Goal: Information Seeking & Learning: Learn about a topic

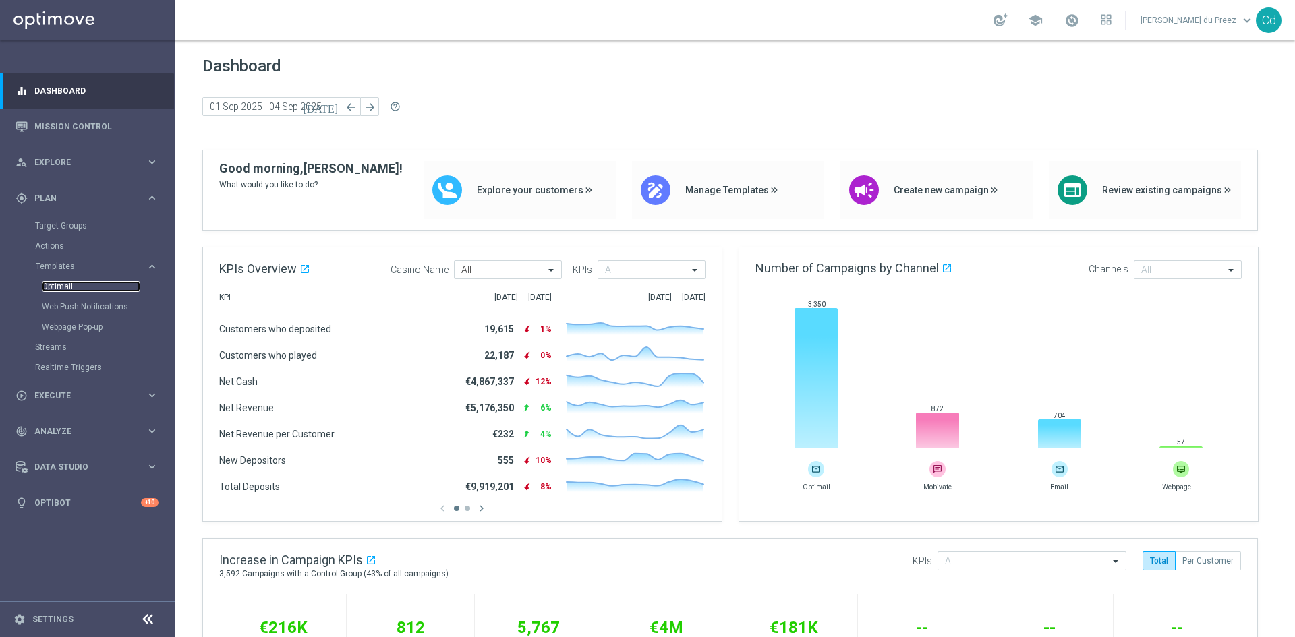
click at [63, 287] on link "Optimail" at bounding box center [91, 286] width 98 height 11
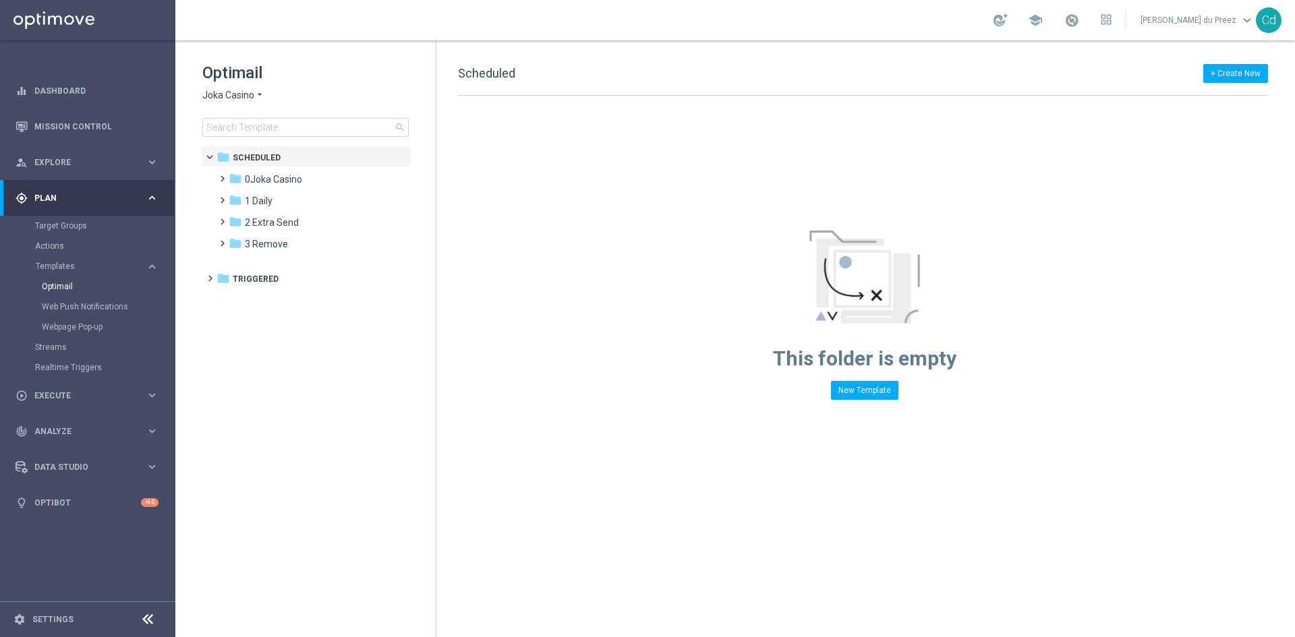
drag, startPoint x: 232, startPoint y: 92, endPoint x: 244, endPoint y: 95, distance: 12.6
click at [232, 92] on span "Joka Casino" at bounding box center [228, 95] width 52 height 13
click at [0, 0] on span "Casino Joka" at bounding box center [0, 0] width 0 height 0
click at [223, 240] on span at bounding box center [220, 237] width 6 height 5
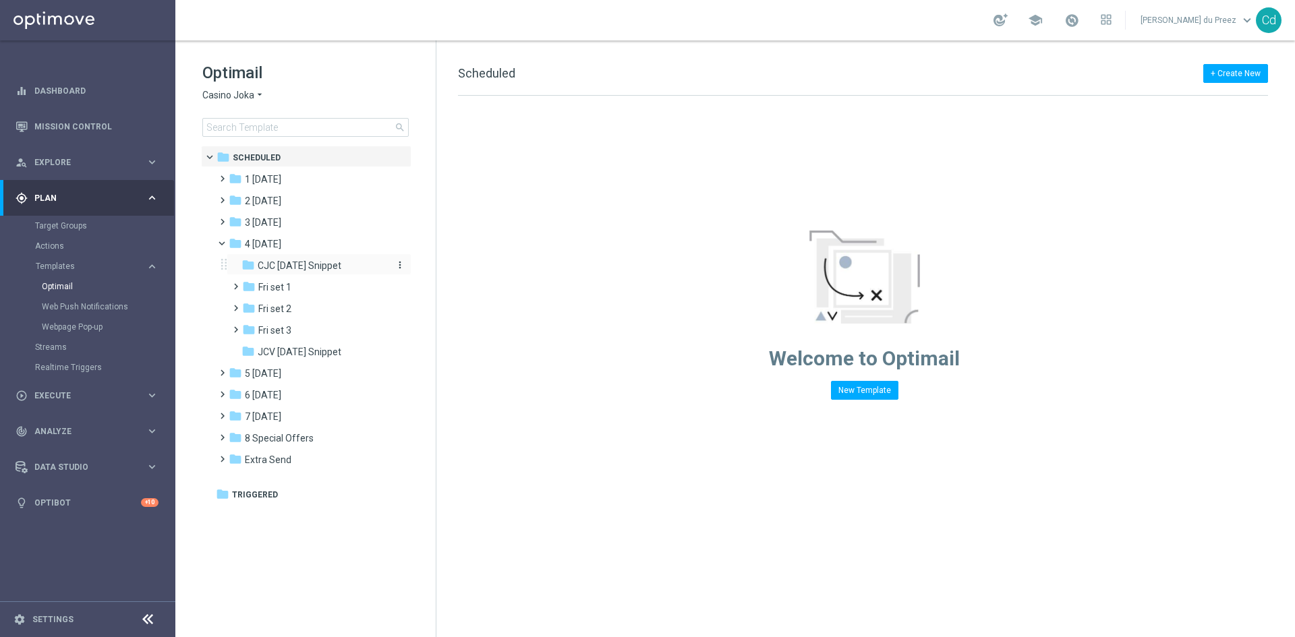
click at [305, 260] on span "CJC [DATE] Snippet" at bounding box center [300, 266] width 84 height 12
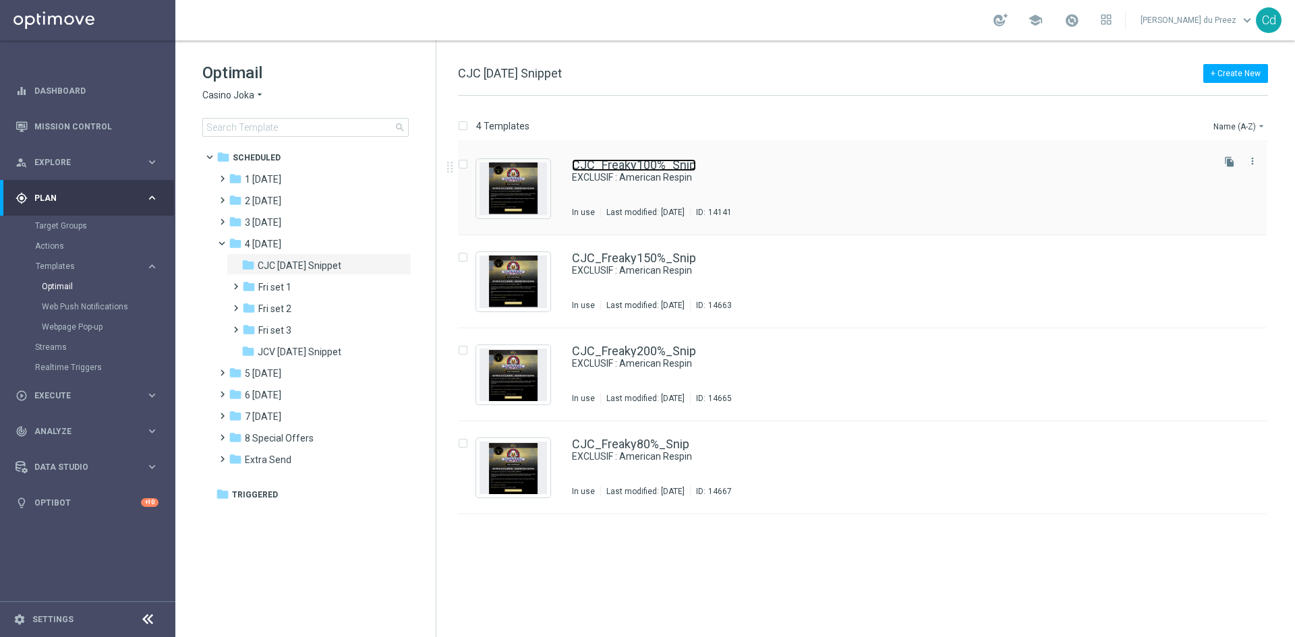
click at [658, 163] on link "CJC_Freaky100%_Snip" at bounding box center [634, 165] width 124 height 12
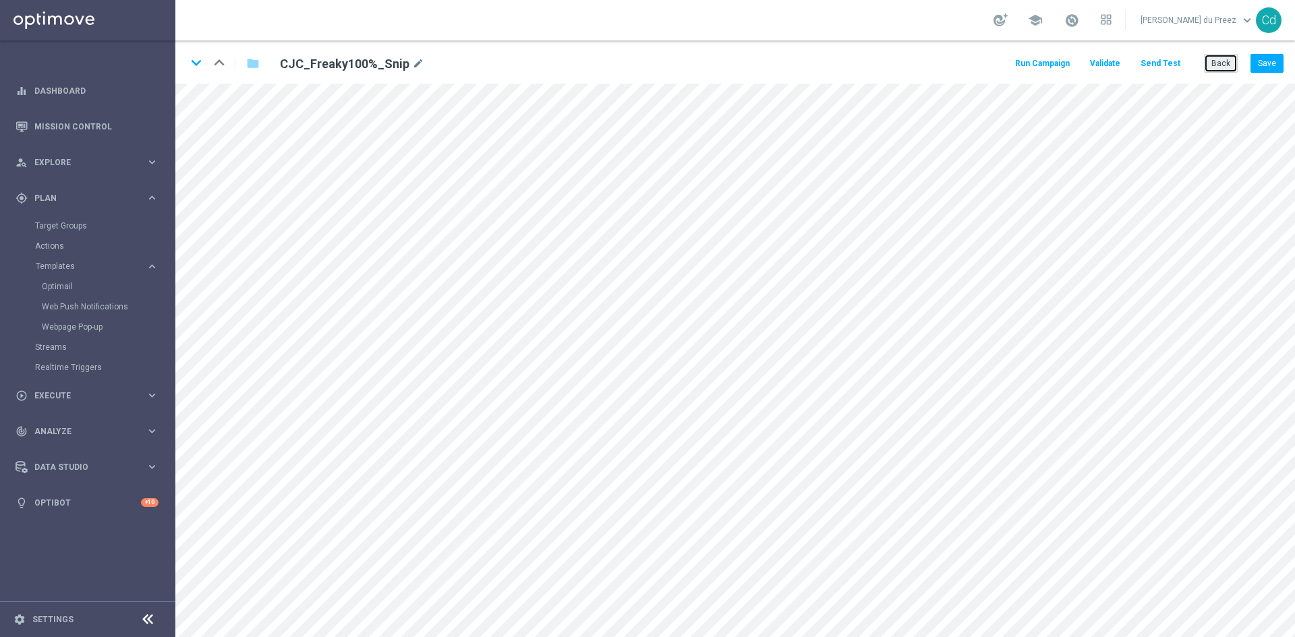
click at [1228, 66] on button "Back" at bounding box center [1221, 63] width 34 height 19
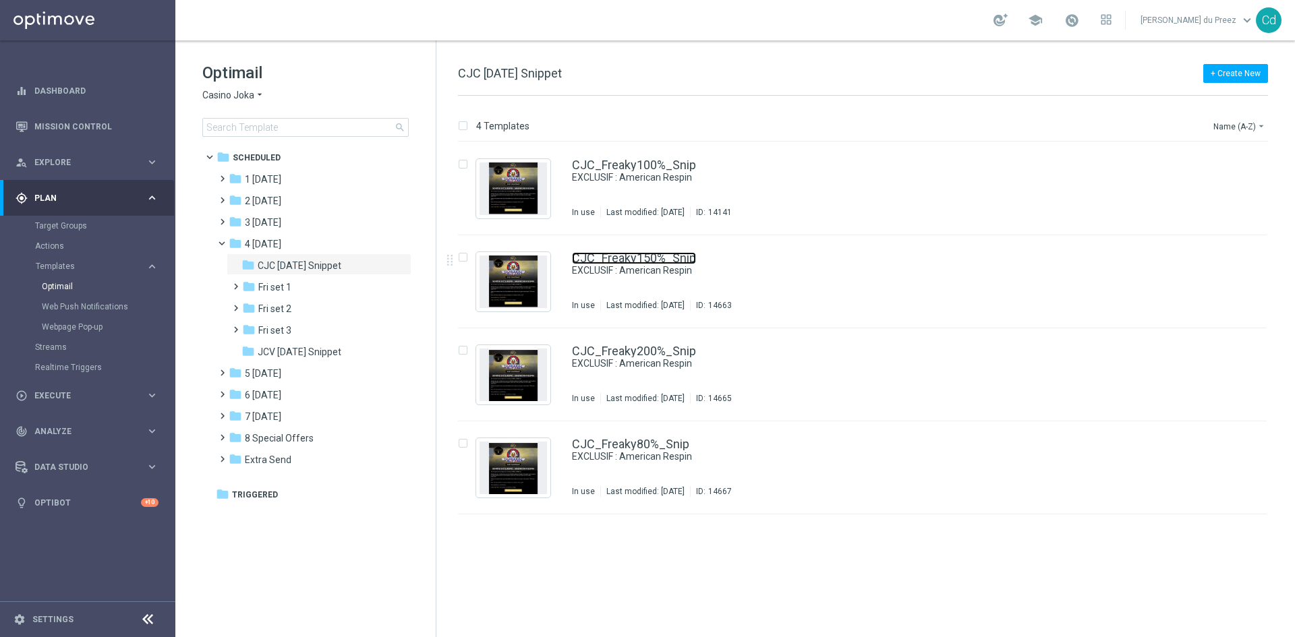
drag, startPoint x: 664, startPoint y: 260, endPoint x: 720, endPoint y: 258, distance: 56.0
click at [664, 260] on link "CJC_Freaky150%_Snip" at bounding box center [634, 258] width 124 height 12
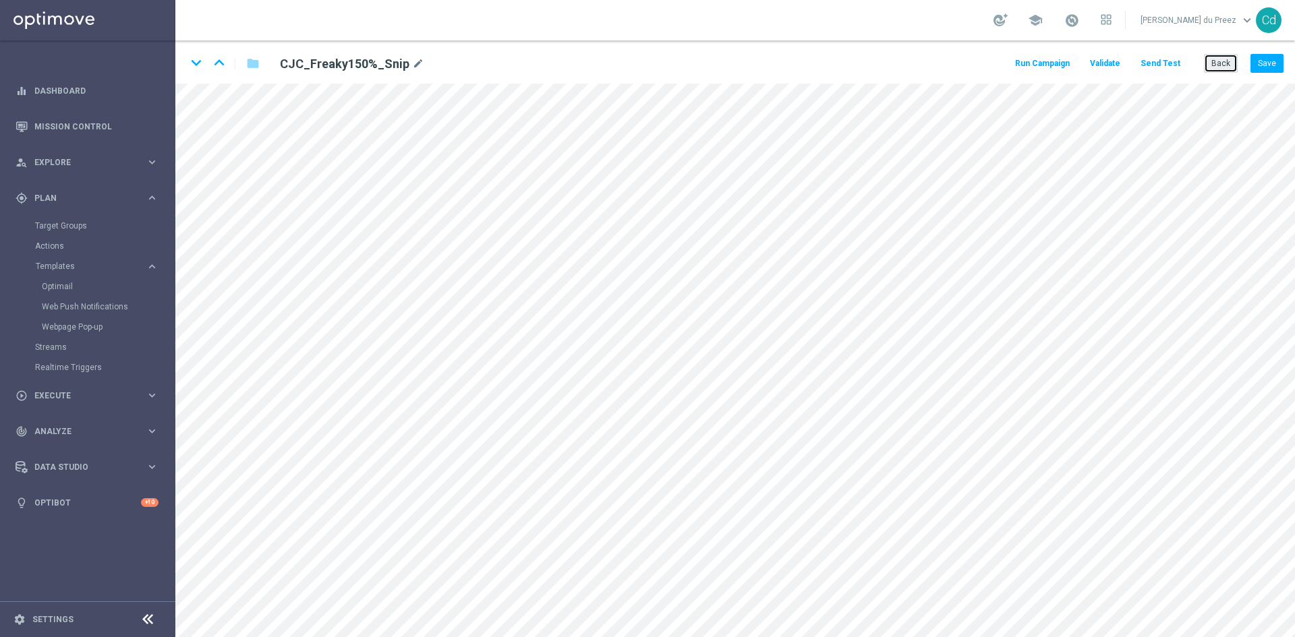
click at [1224, 65] on button "Back" at bounding box center [1221, 63] width 34 height 19
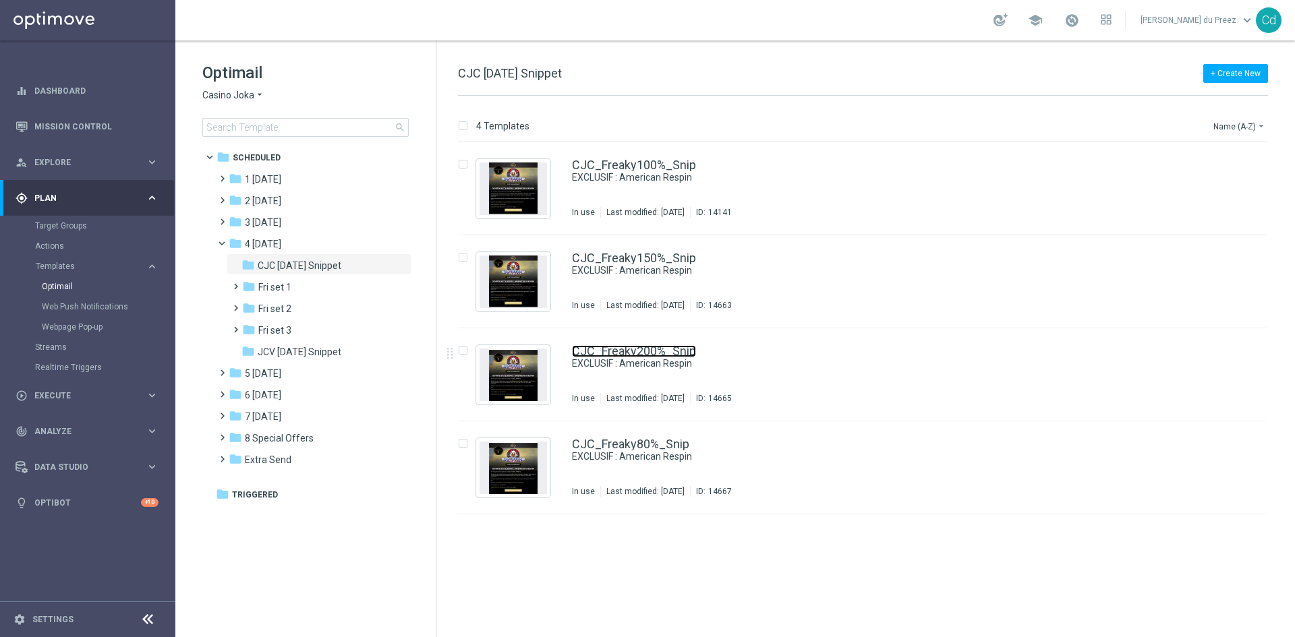
drag, startPoint x: 666, startPoint y: 347, endPoint x: 693, endPoint y: 342, distance: 27.5
click at [666, 347] on link "CJC_Freaky200%_Snip" at bounding box center [634, 351] width 124 height 12
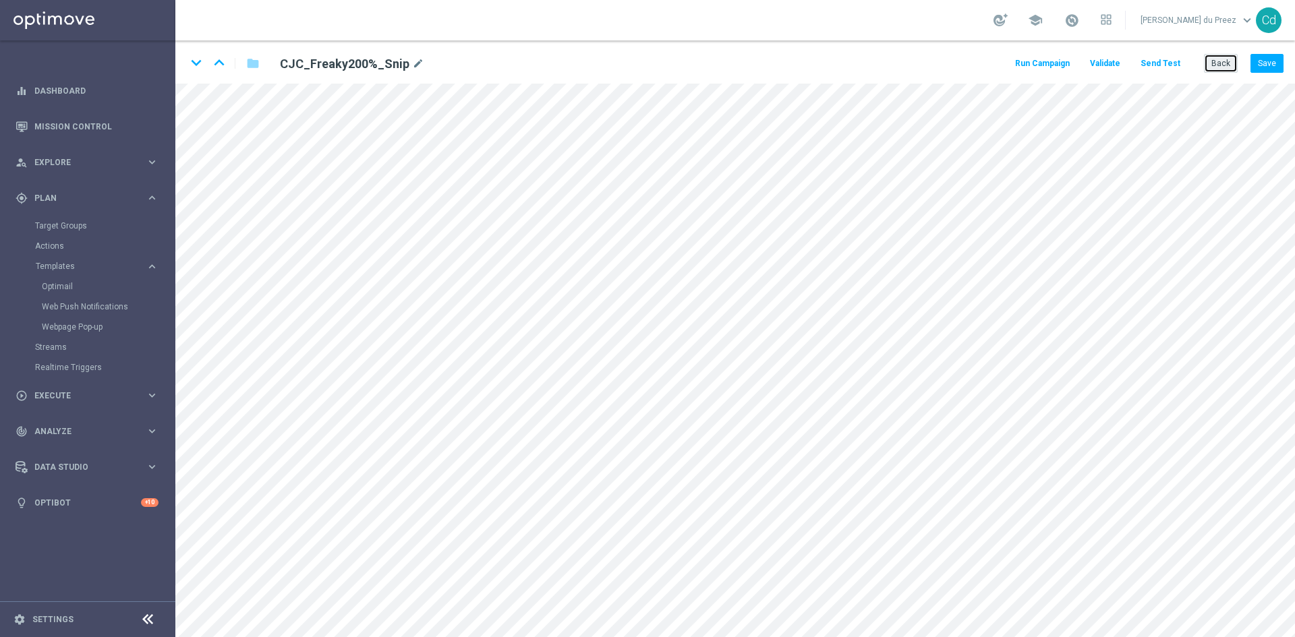
drag, startPoint x: 1228, startPoint y: 70, endPoint x: 1201, endPoint y: 74, distance: 26.6
click at [1228, 69] on button "Back" at bounding box center [1221, 63] width 34 height 19
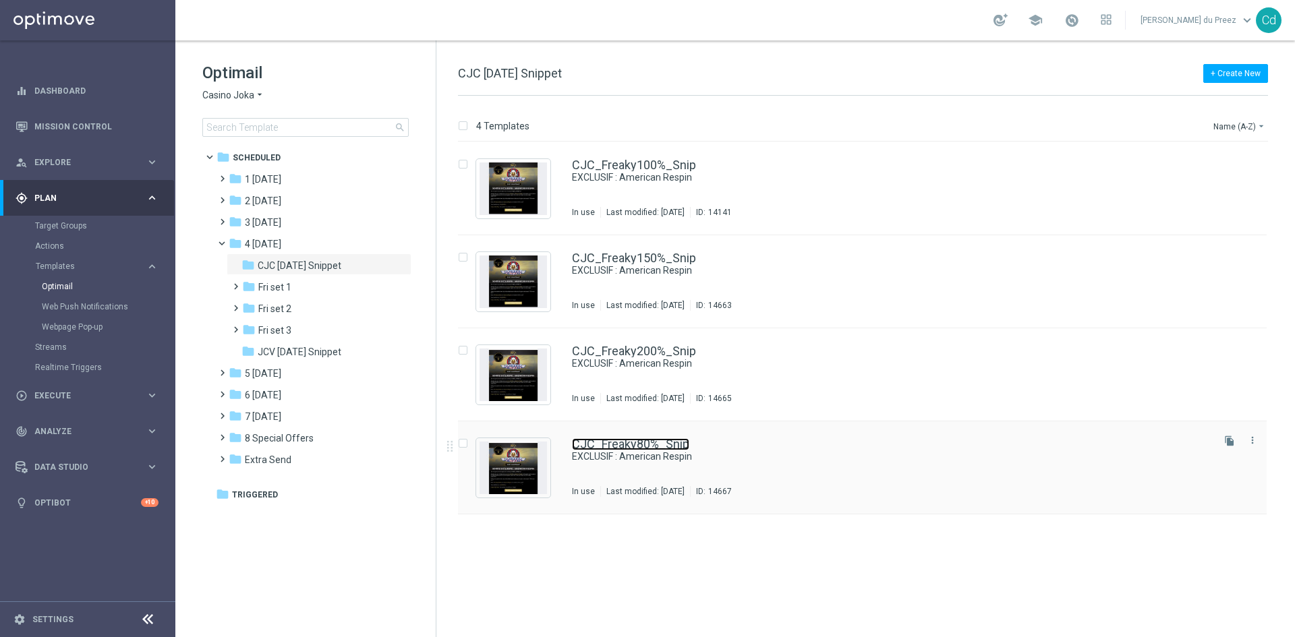
click at [654, 446] on link "CJC_Freaky80%_Snip" at bounding box center [630, 444] width 117 height 12
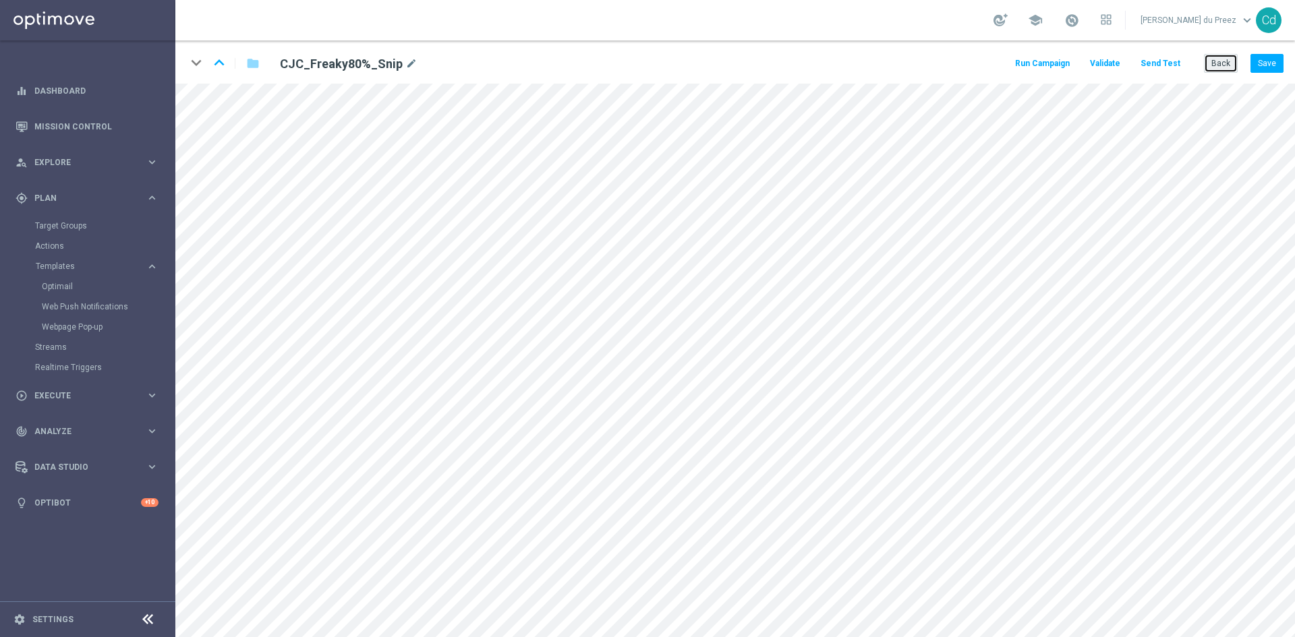
click at [1226, 66] on button "Back" at bounding box center [1221, 63] width 34 height 19
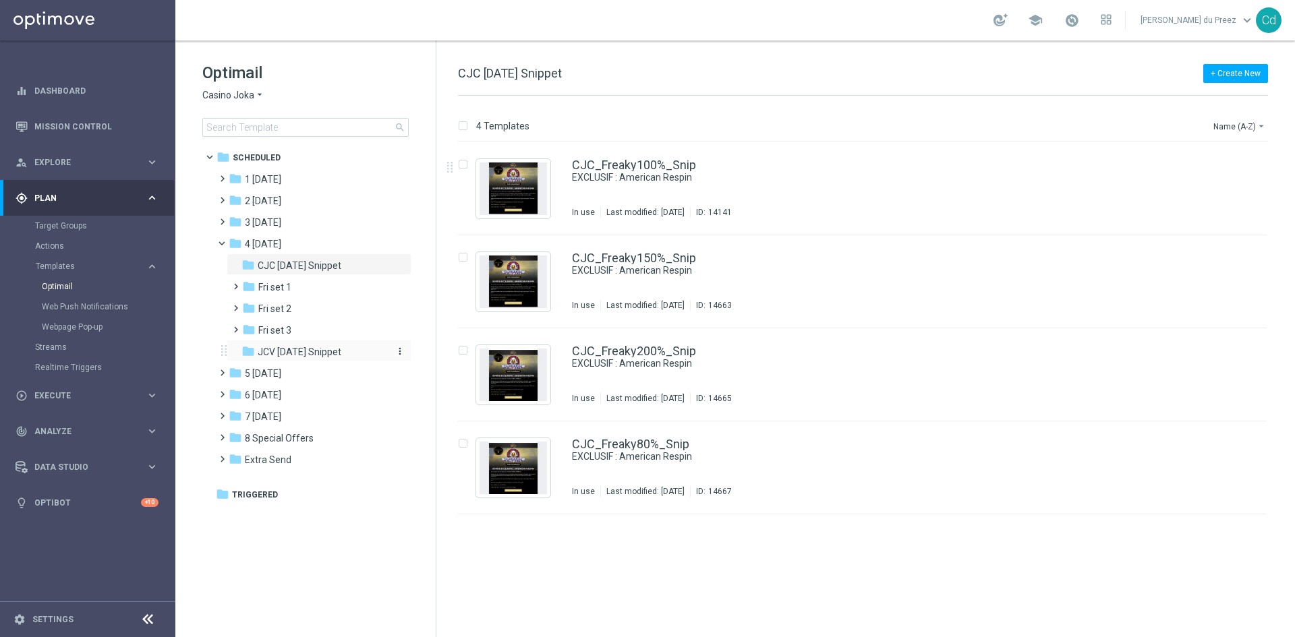
click at [321, 349] on span "JCV [DATE] Snippet" at bounding box center [300, 352] width 84 height 12
click at [652, 162] on link "JCV_Freaky100%_Snip" at bounding box center [633, 165] width 123 height 12
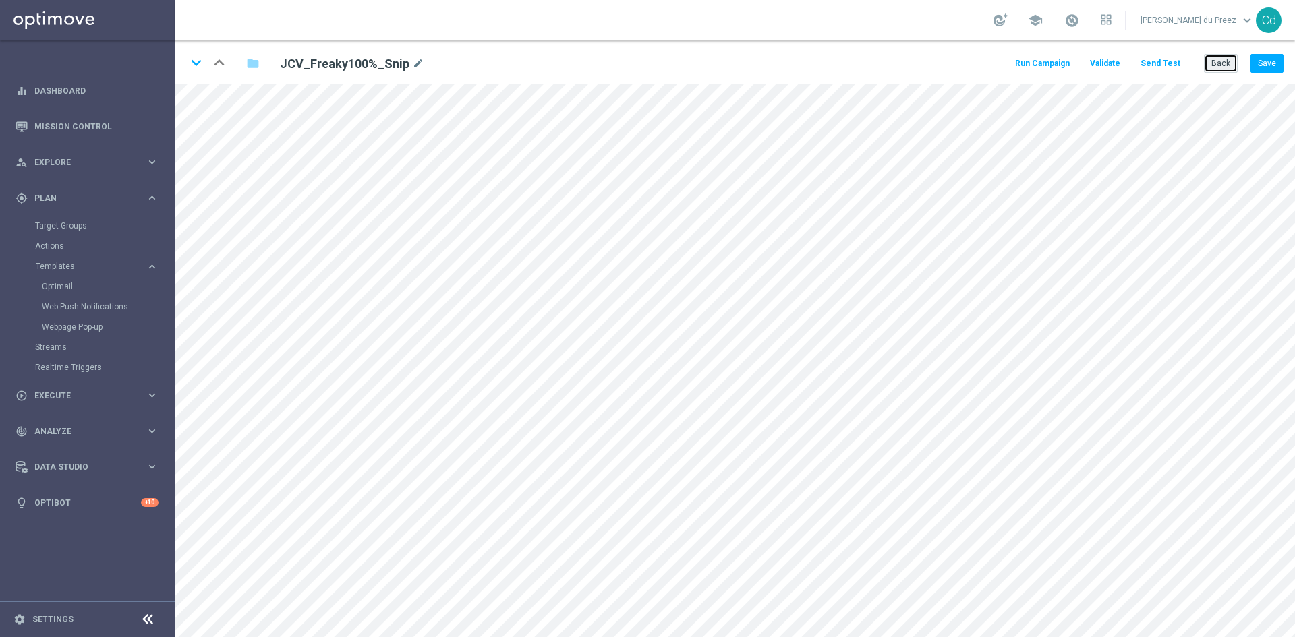
click at [1216, 65] on button "Back" at bounding box center [1221, 63] width 34 height 19
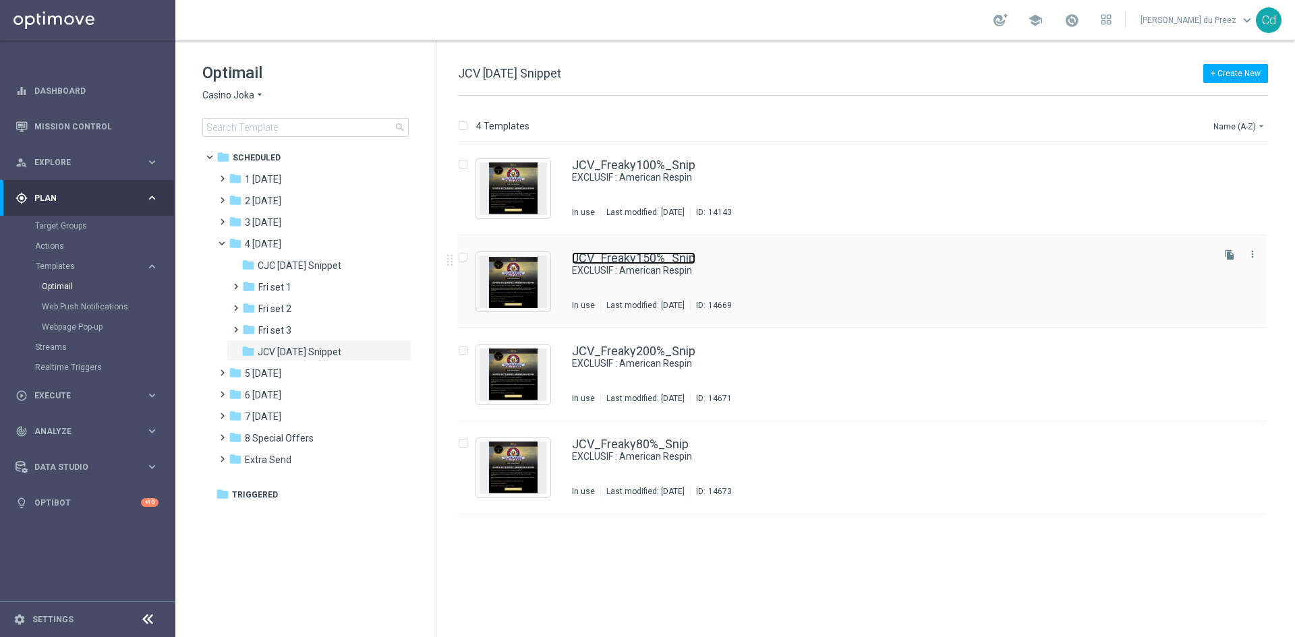
click at [669, 261] on link "JCV_Freaky150%_Snip" at bounding box center [633, 258] width 123 height 12
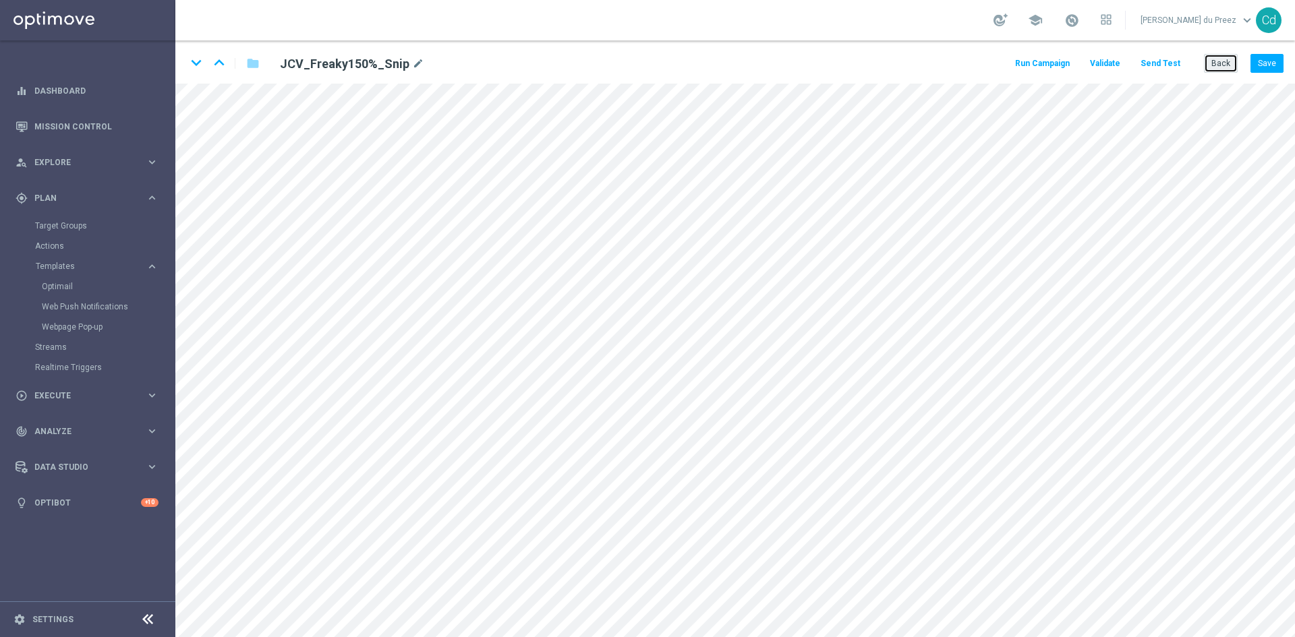
click at [1226, 65] on button "Back" at bounding box center [1221, 63] width 34 height 19
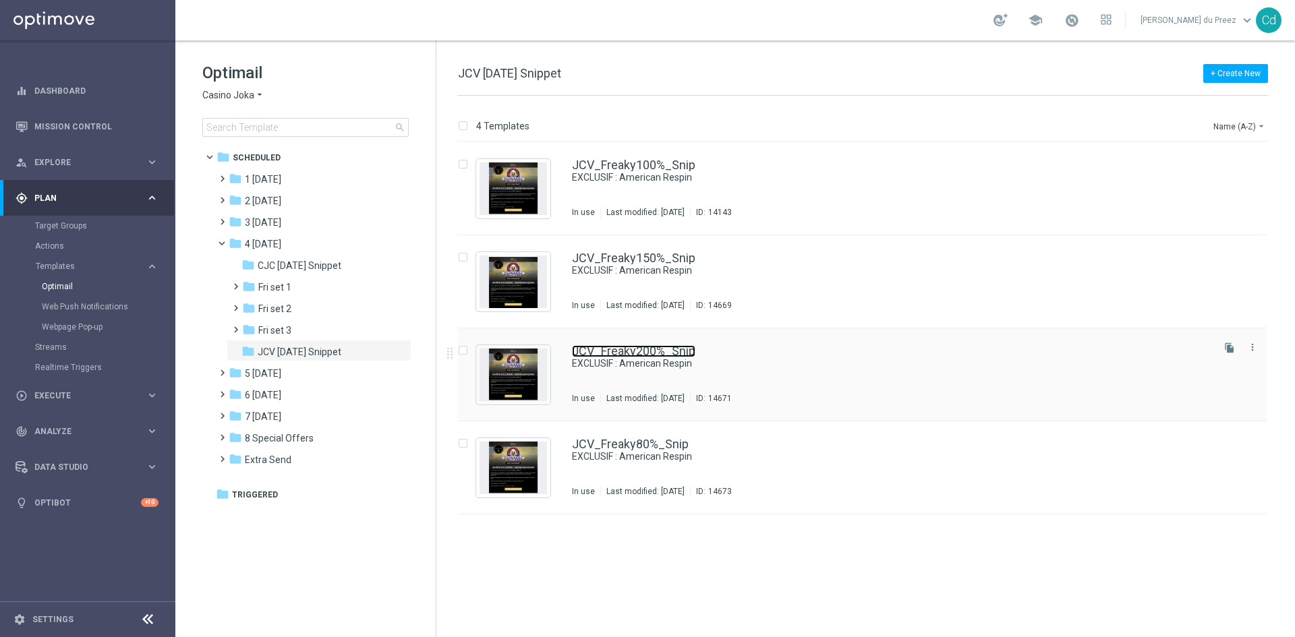
click at [661, 347] on link "JCV_Freaky200%_Snip" at bounding box center [633, 351] width 123 height 12
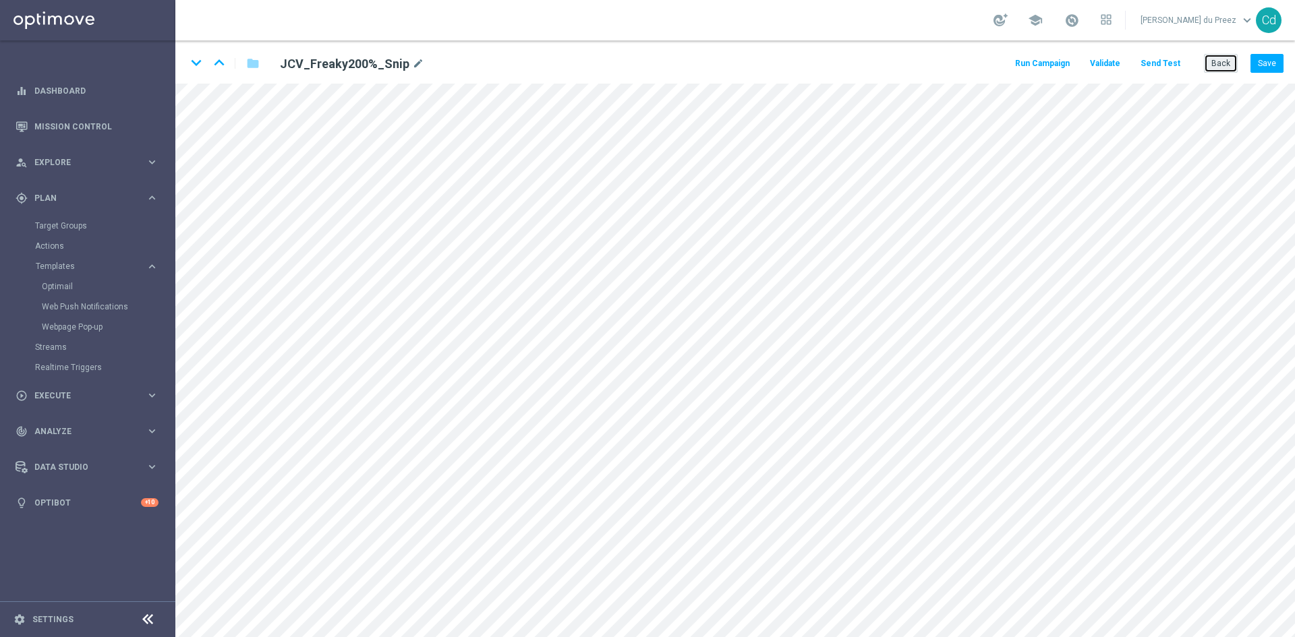
click at [1219, 63] on button "Back" at bounding box center [1221, 63] width 34 height 19
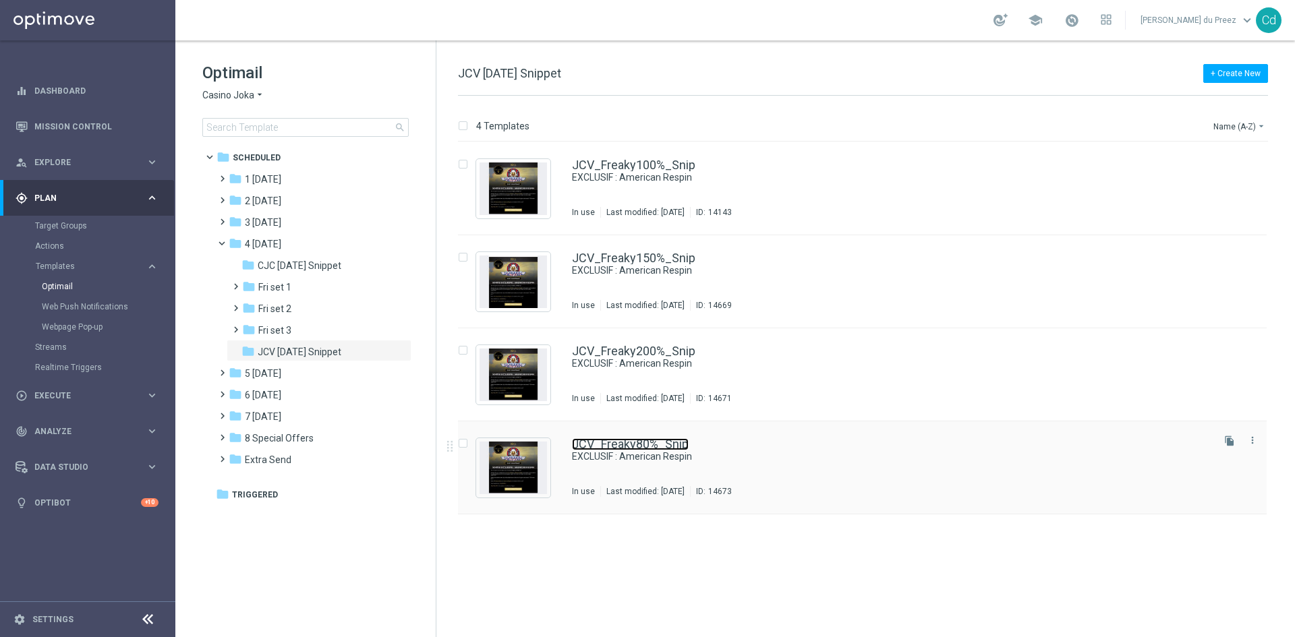
click at [644, 441] on link "JCV_Freaky80%_Snip" at bounding box center [630, 444] width 117 height 12
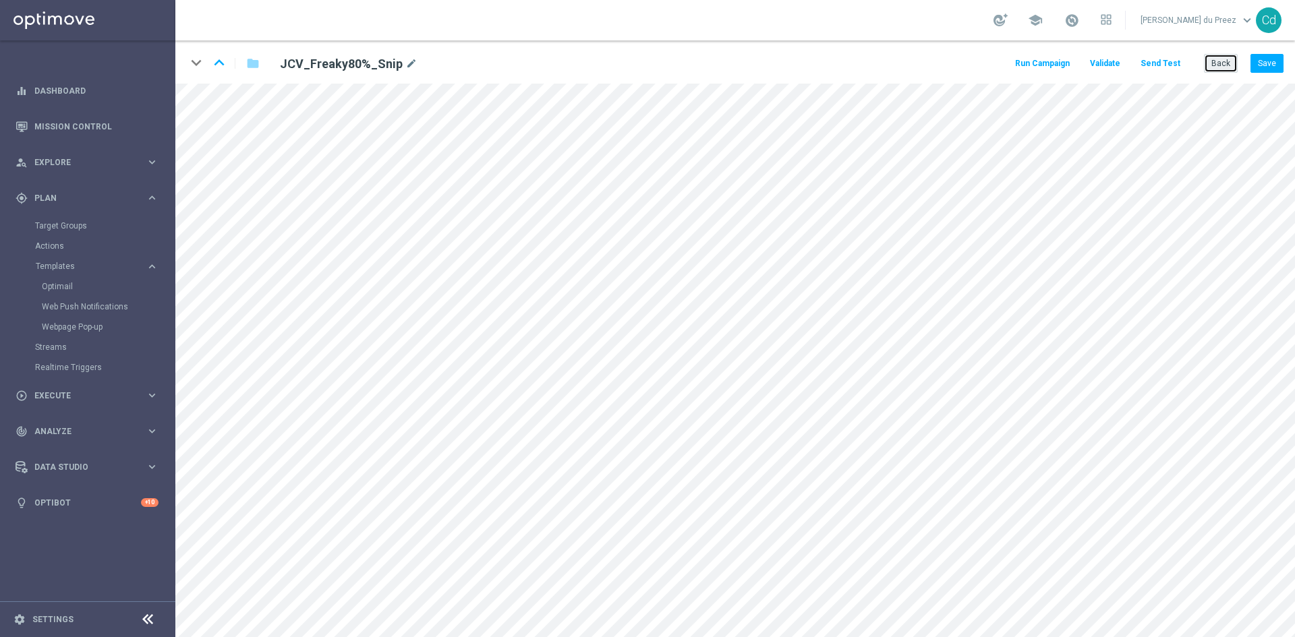
click at [1216, 69] on button "Back" at bounding box center [1221, 63] width 34 height 19
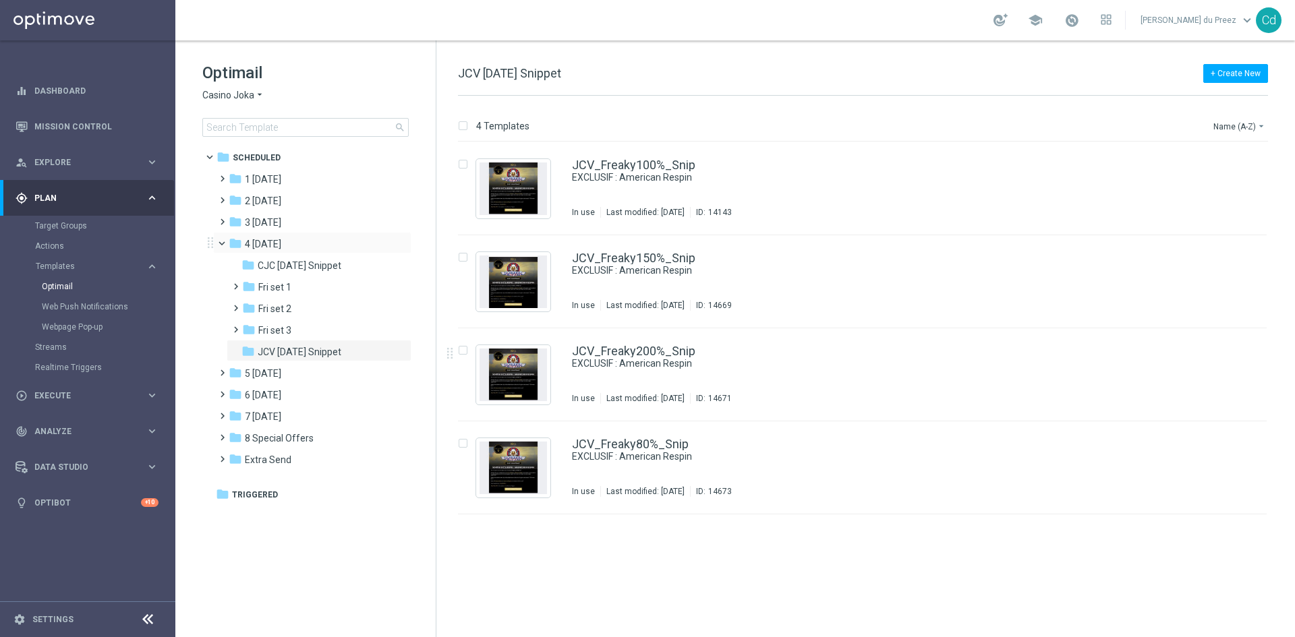
click at [225, 241] on span at bounding box center [227, 240] width 5 height 6
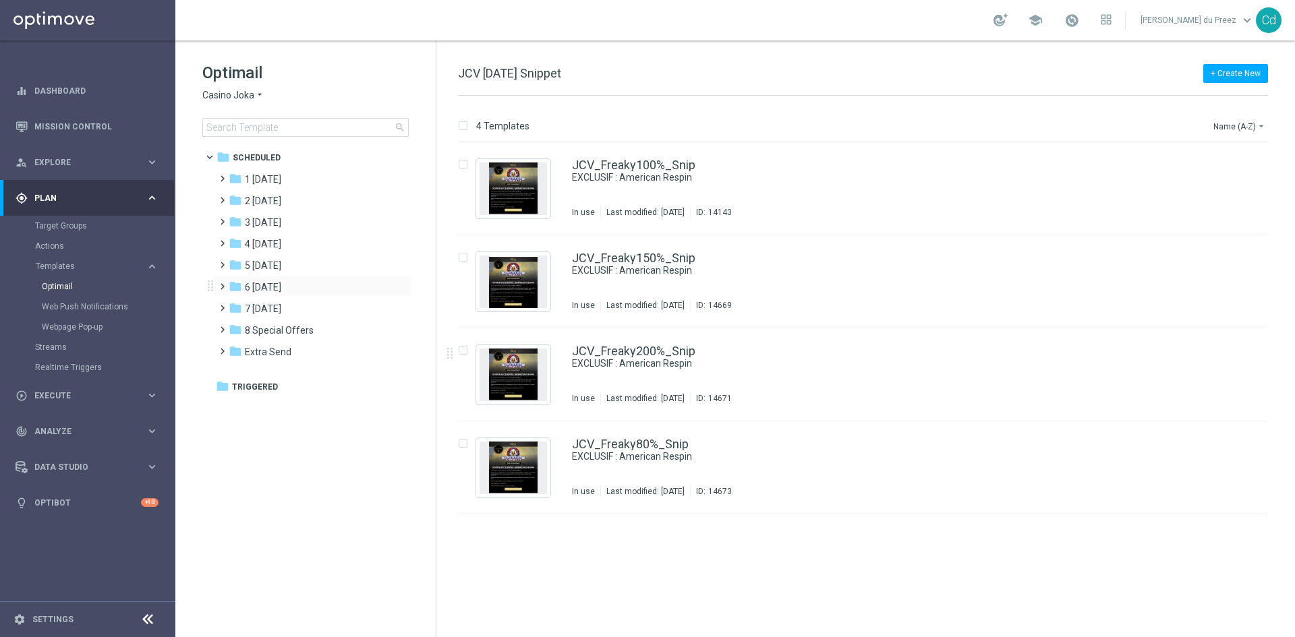
click at [221, 283] on span at bounding box center [220, 280] width 6 height 5
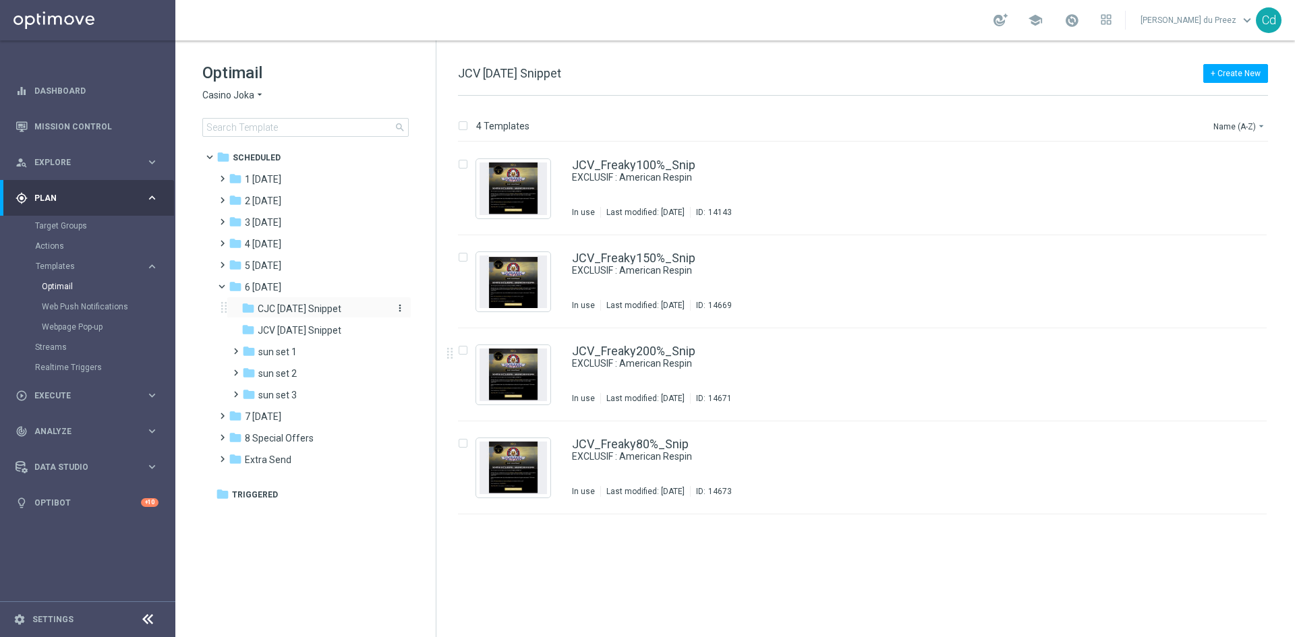
drag, startPoint x: 323, startPoint y: 307, endPoint x: 416, endPoint y: 310, distance: 93.1
click at [323, 307] on span "CJC [DATE] Snippet" at bounding box center [300, 309] width 84 height 12
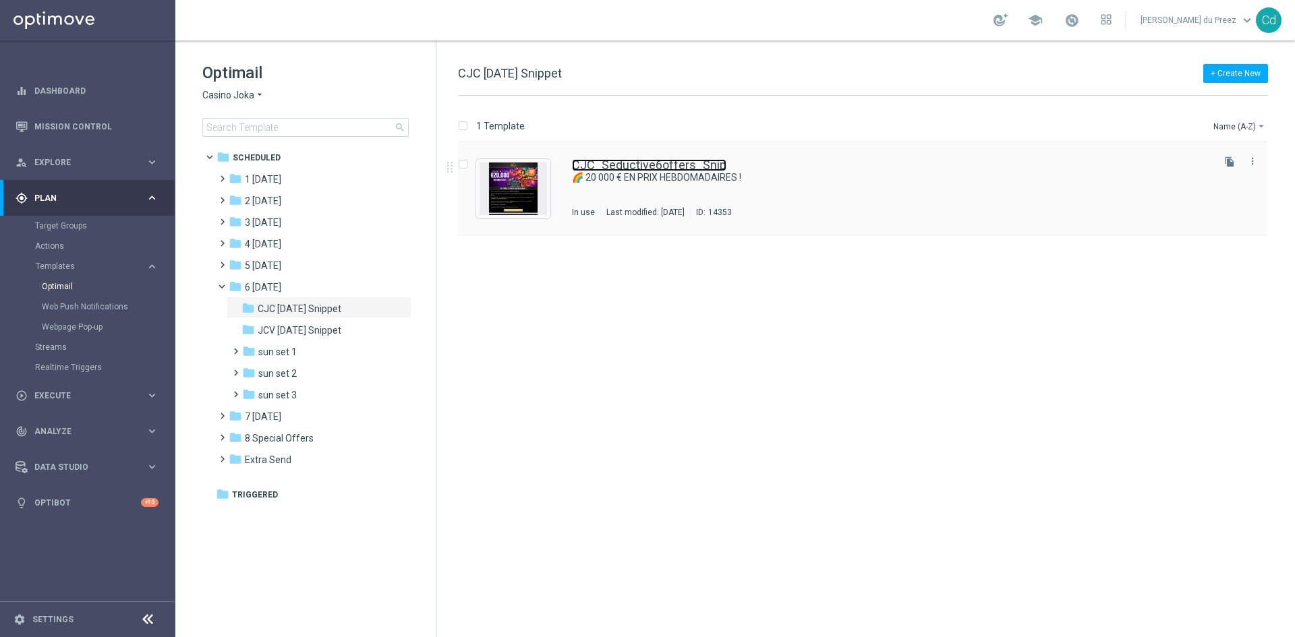
click at [656, 163] on link "CJC_Seductive6offers_Snip" at bounding box center [649, 165] width 154 height 12
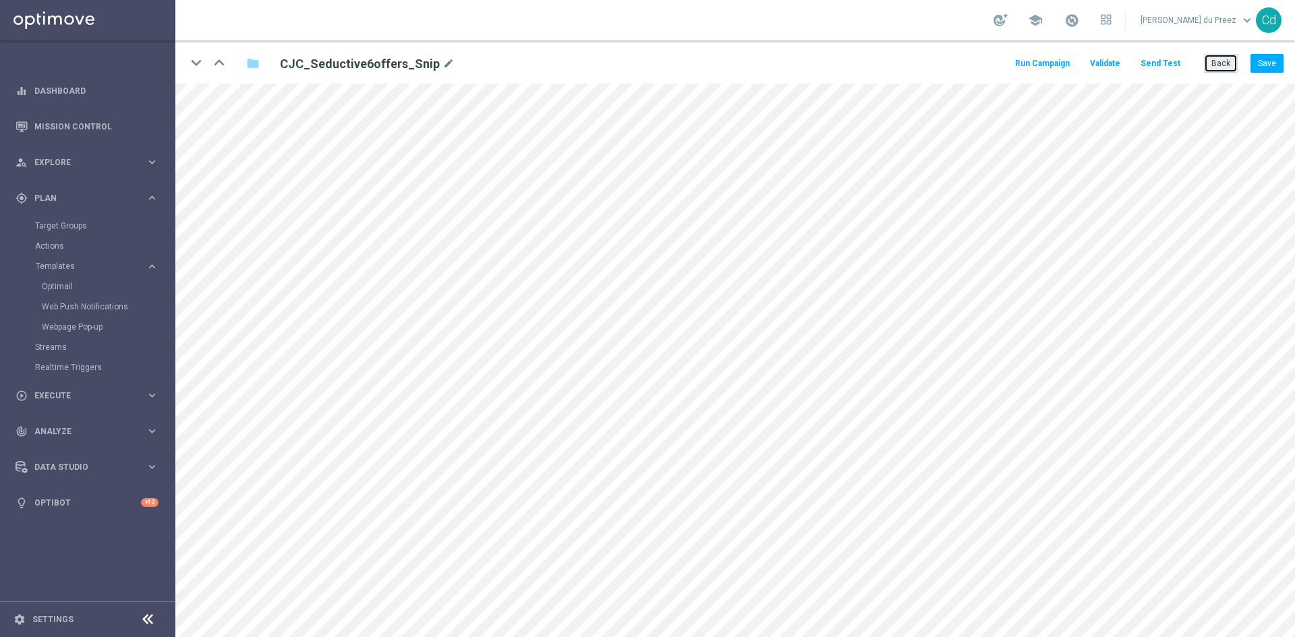
click at [1216, 61] on button "Back" at bounding box center [1221, 63] width 34 height 19
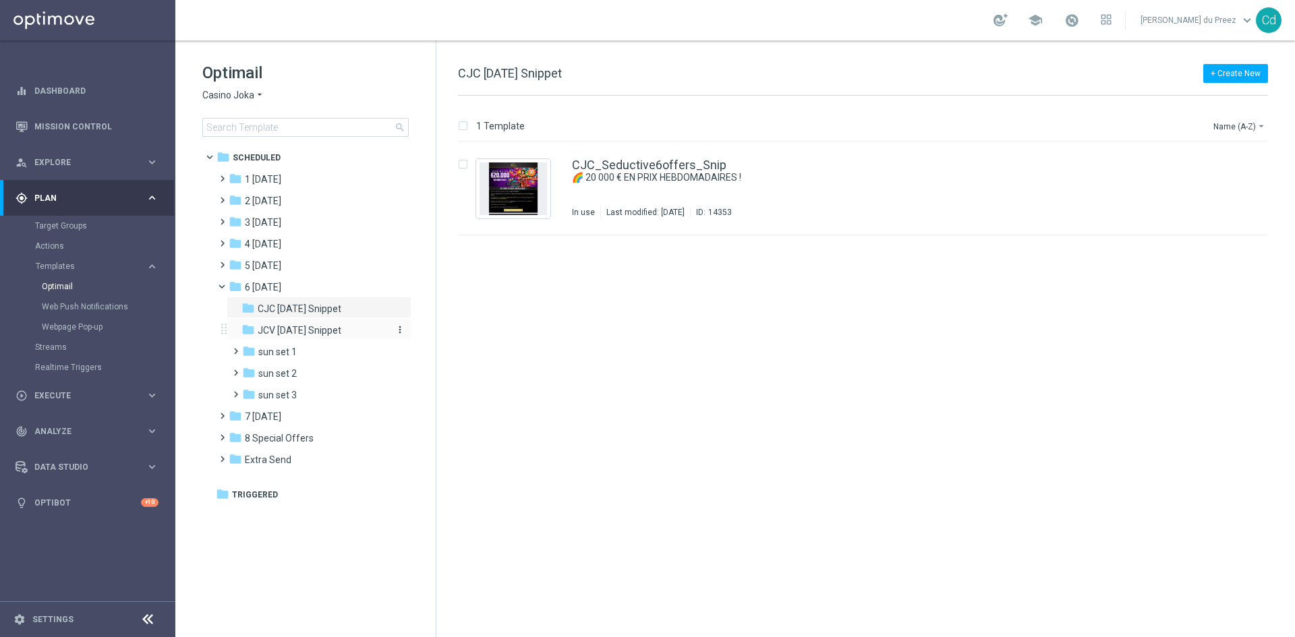
click at [345, 331] on div "folder JCV [DATE] Snippet" at bounding box center [313, 331] width 144 height 16
click at [674, 166] on link "JCV_Seductive6offers_Snip" at bounding box center [649, 165] width 154 height 12
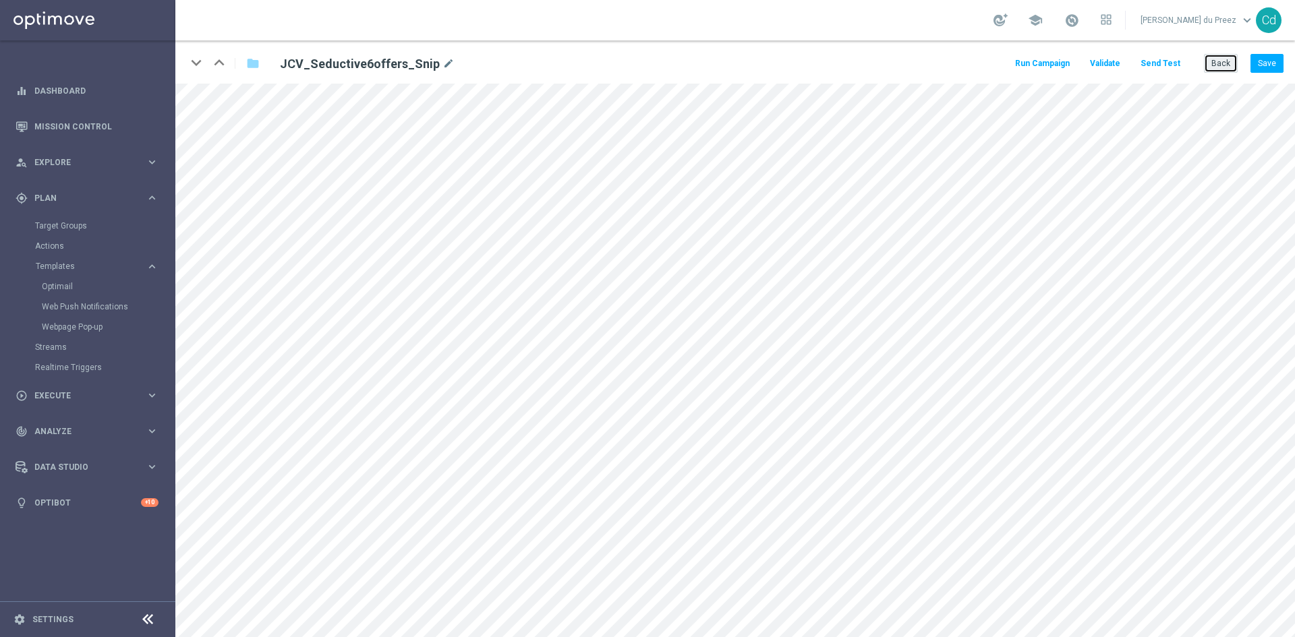
click at [1231, 65] on button "Back" at bounding box center [1221, 63] width 34 height 19
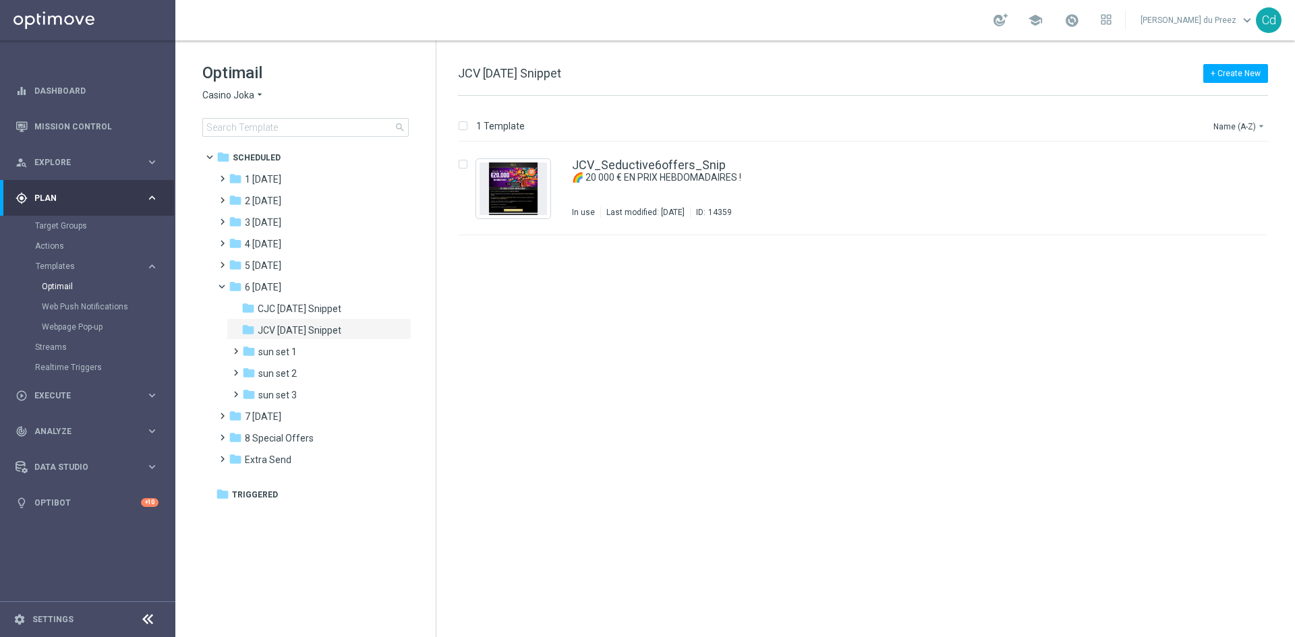
click at [226, 96] on span "Casino Joka" at bounding box center [228, 95] width 52 height 13
click at [0, 0] on span "Le Roi [PERSON_NAME]" at bounding box center [0, 0] width 0 height 0
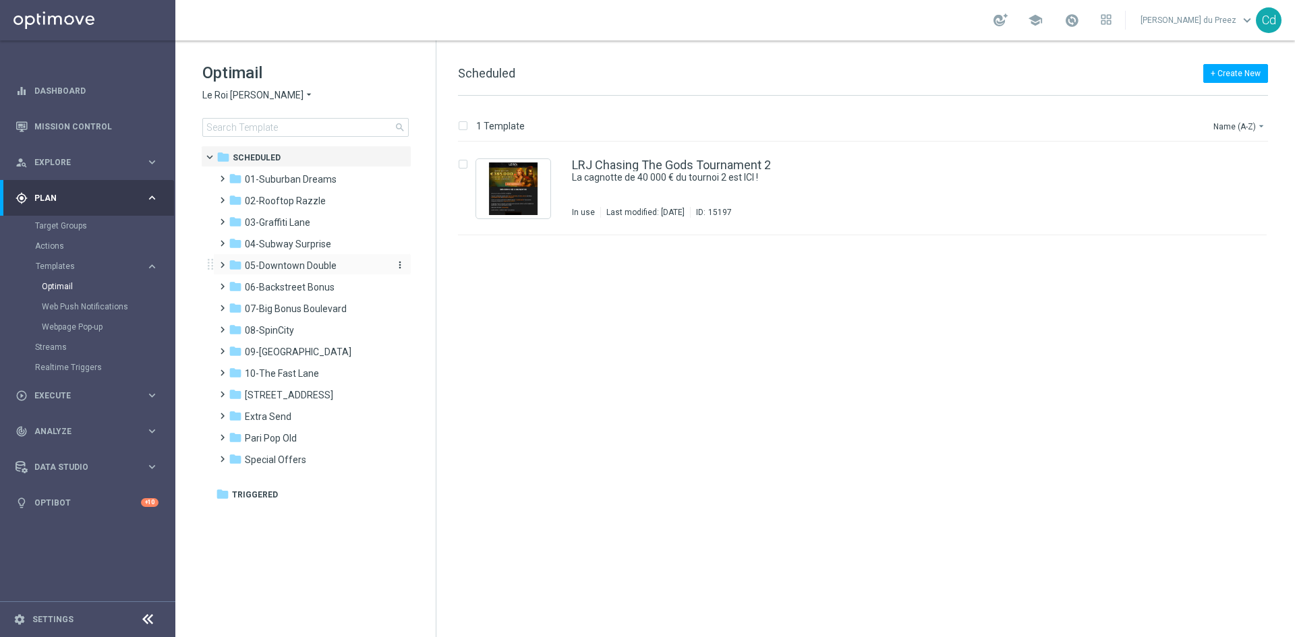
click at [308, 262] on span "05-Downtown Double" at bounding box center [291, 266] width 92 height 12
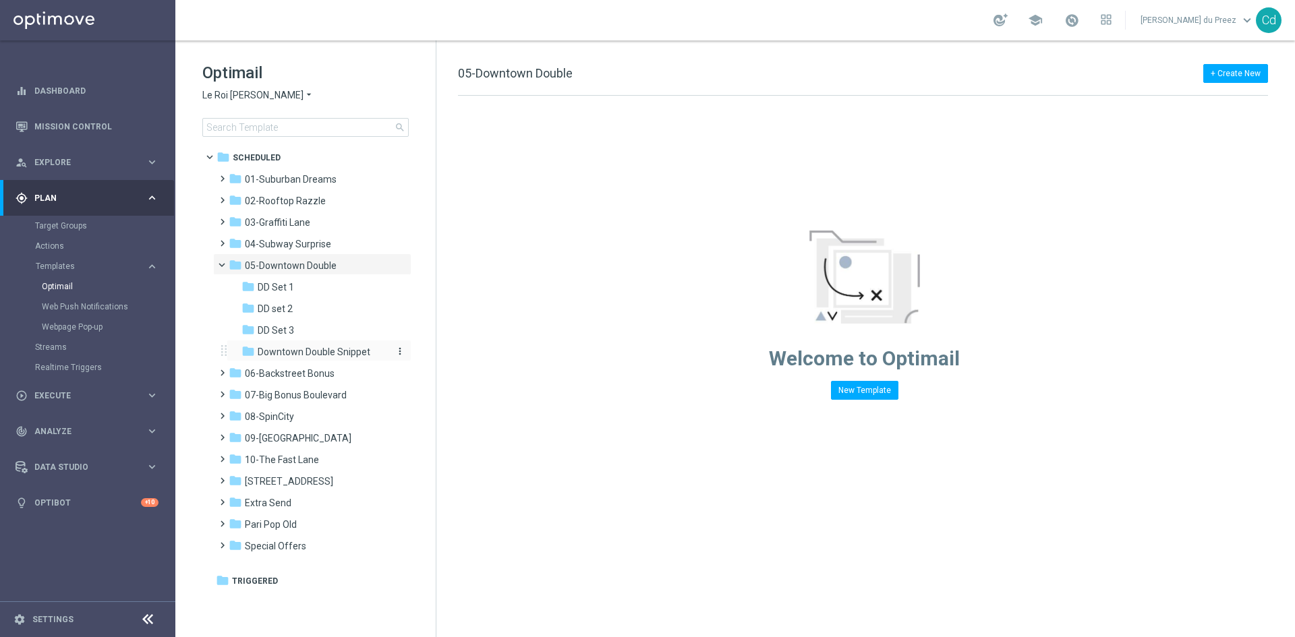
click at [345, 349] on span "Downtown Double Snippet" at bounding box center [314, 352] width 113 height 12
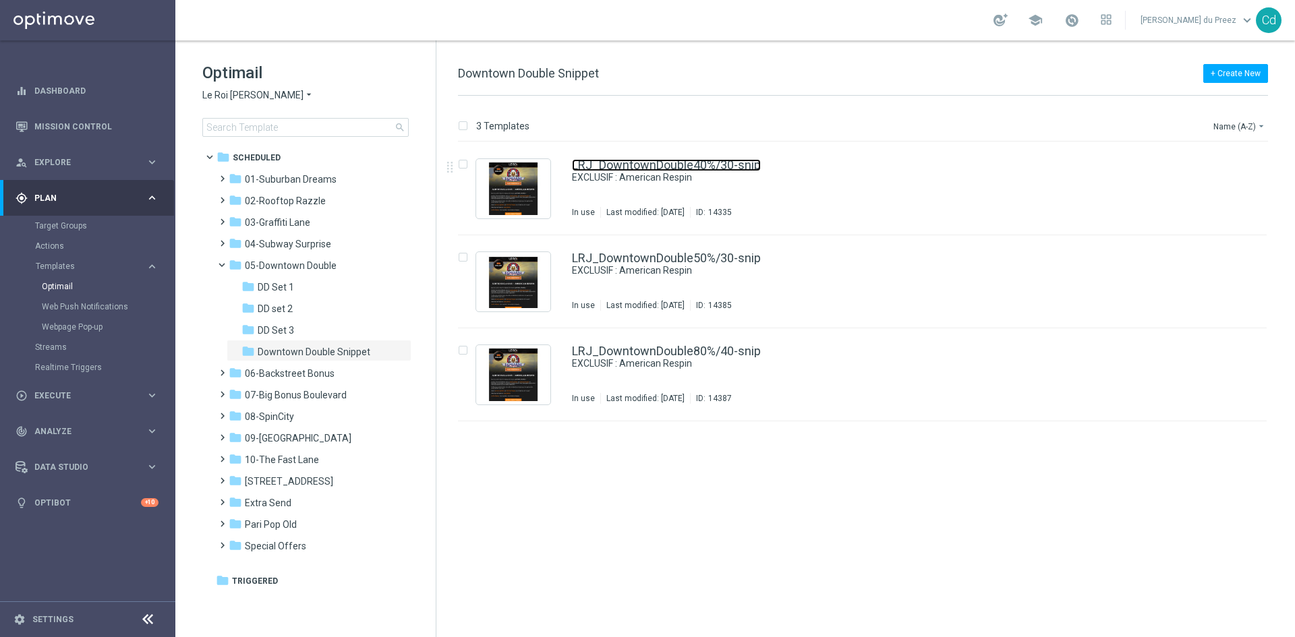
drag, startPoint x: 658, startPoint y: 167, endPoint x: 701, endPoint y: 167, distance: 43.8
click at [658, 167] on link "LRJ_DowntownDouble40%/30-snip" at bounding box center [666, 165] width 189 height 12
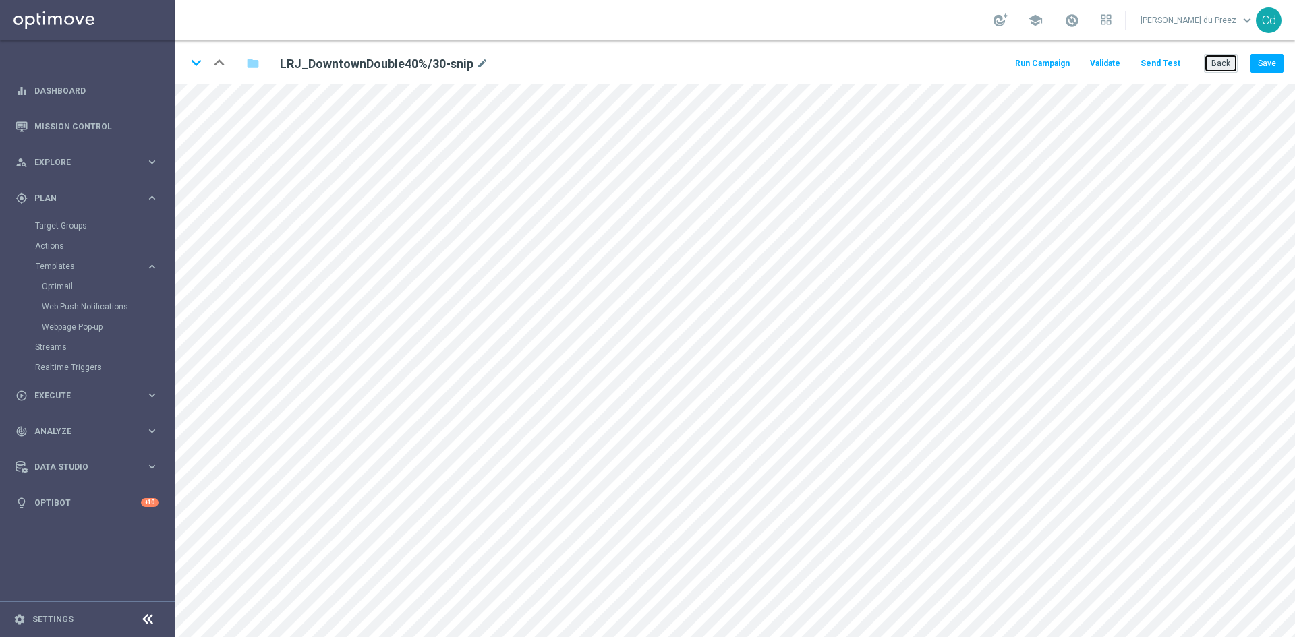
click at [1215, 63] on button "Back" at bounding box center [1221, 63] width 34 height 19
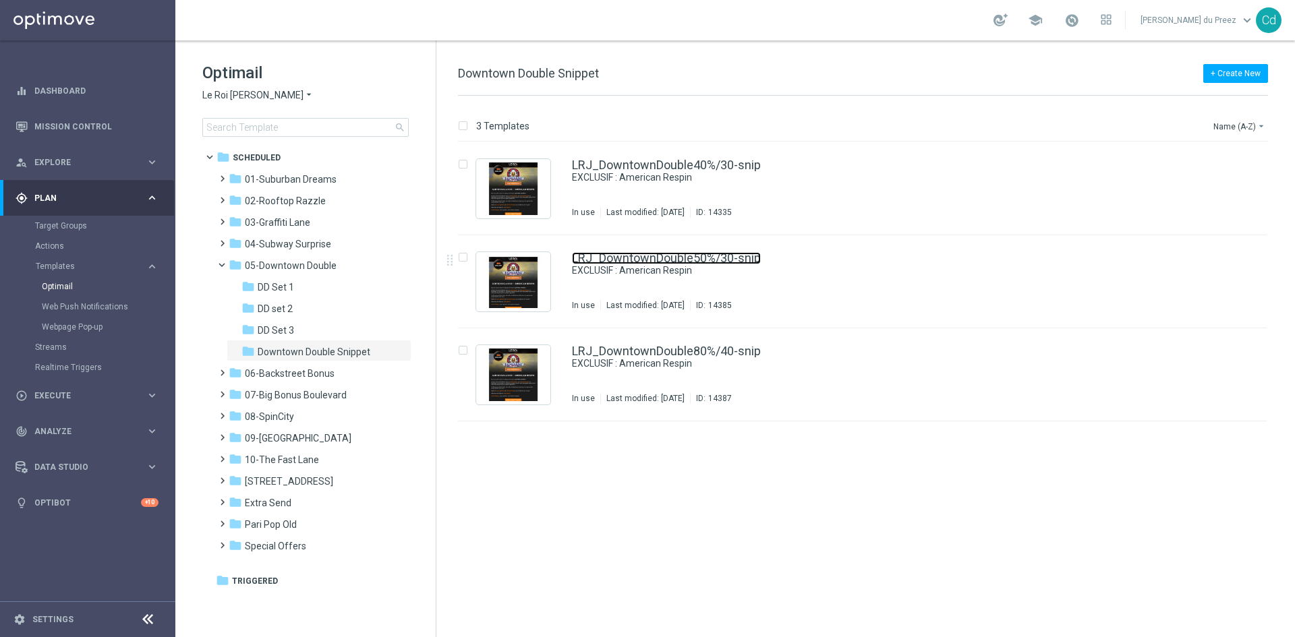
drag, startPoint x: 724, startPoint y: 257, endPoint x: 711, endPoint y: 257, distance: 13.5
click at [724, 257] on link "LRJ_DowntownDouble50%/30-snip" at bounding box center [666, 258] width 189 height 12
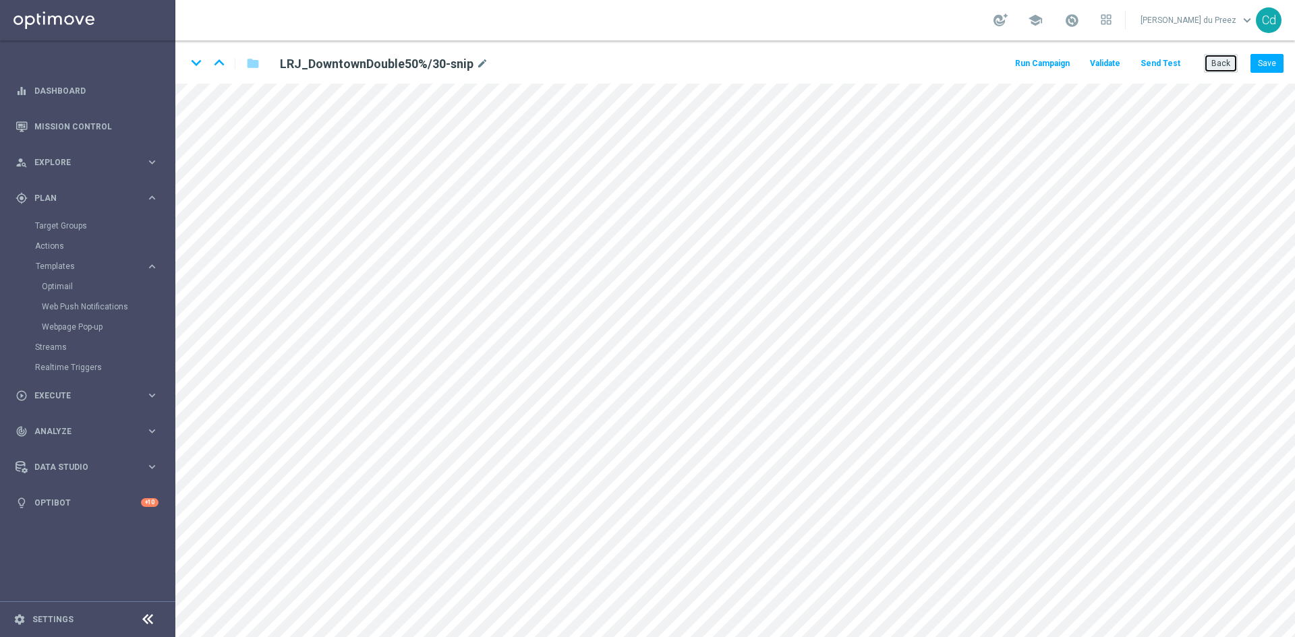
click at [1234, 67] on button "Back" at bounding box center [1221, 63] width 34 height 19
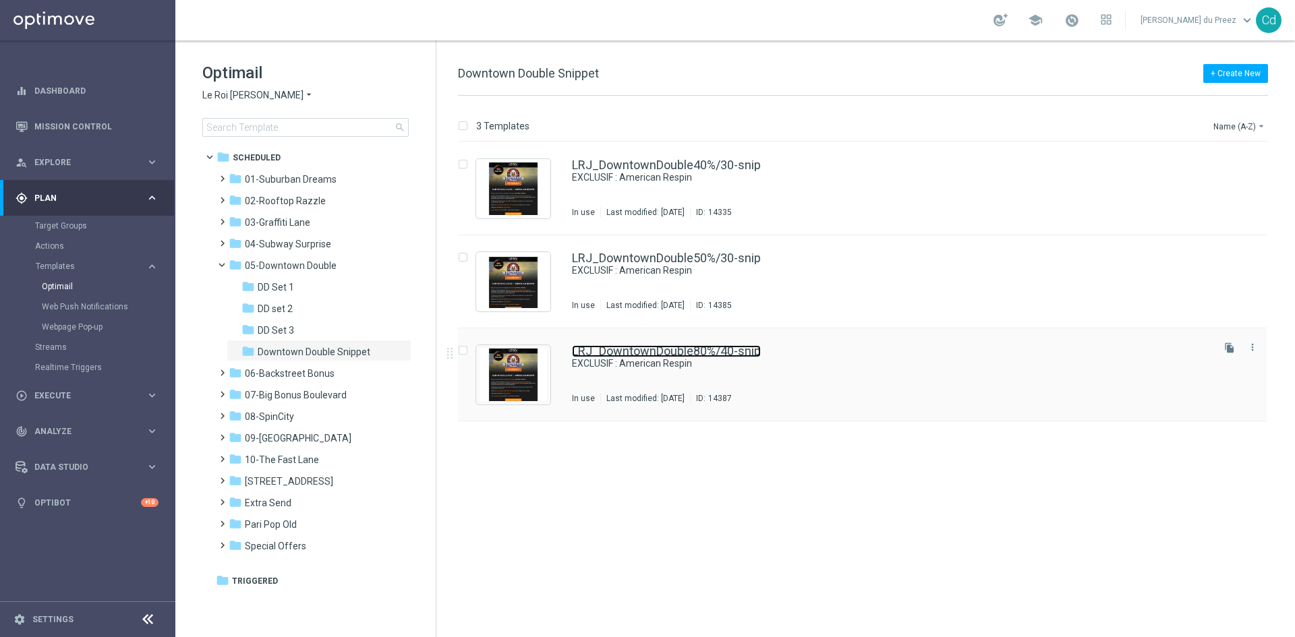
click at [751, 349] on link "LRJ_DowntownDouble80%/40-snip" at bounding box center [666, 351] width 189 height 12
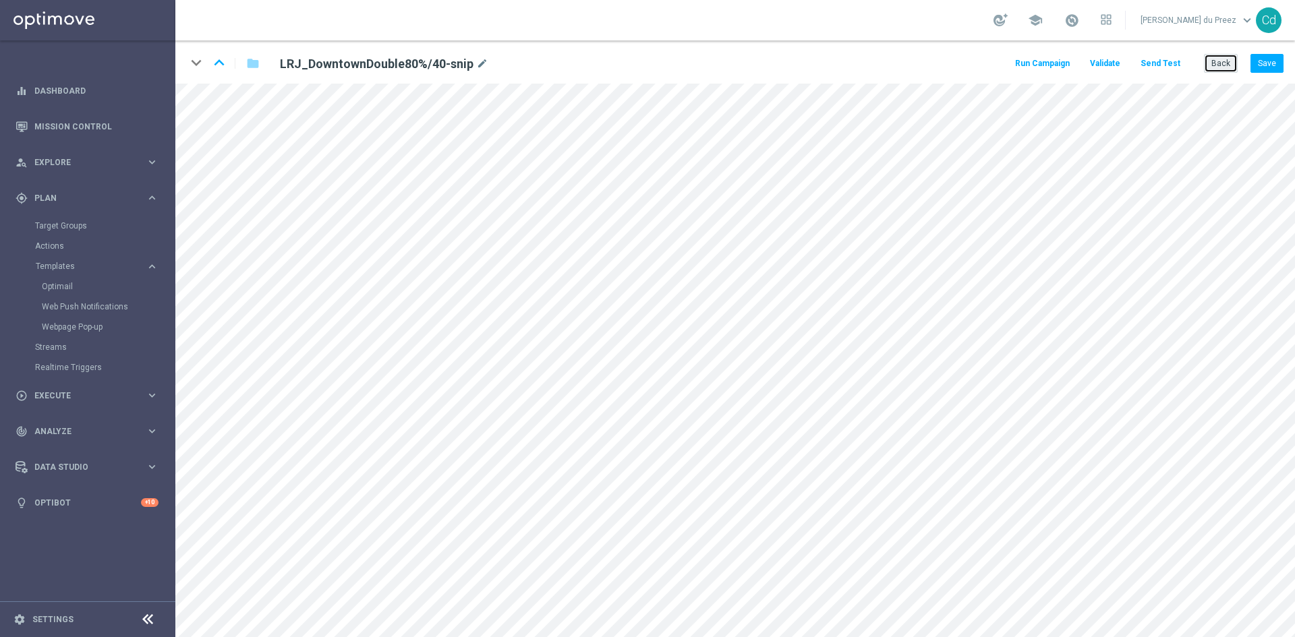
click at [1230, 60] on button "Back" at bounding box center [1221, 63] width 34 height 19
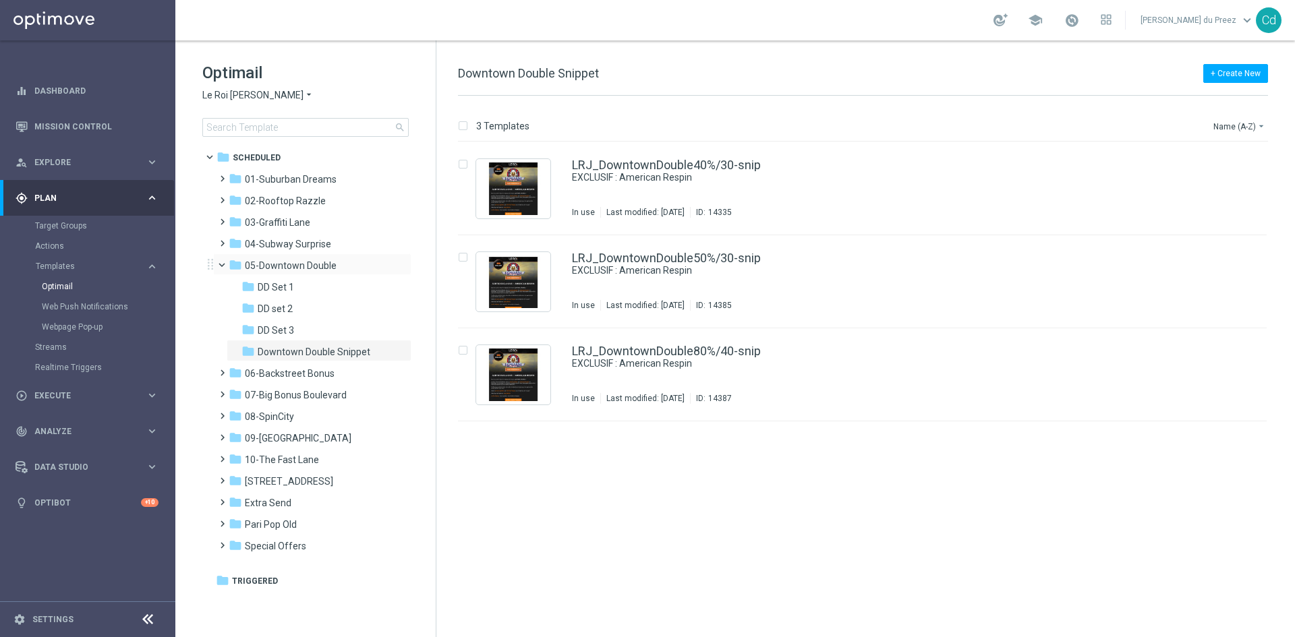
click at [225, 264] on span at bounding box center [227, 262] width 5 height 6
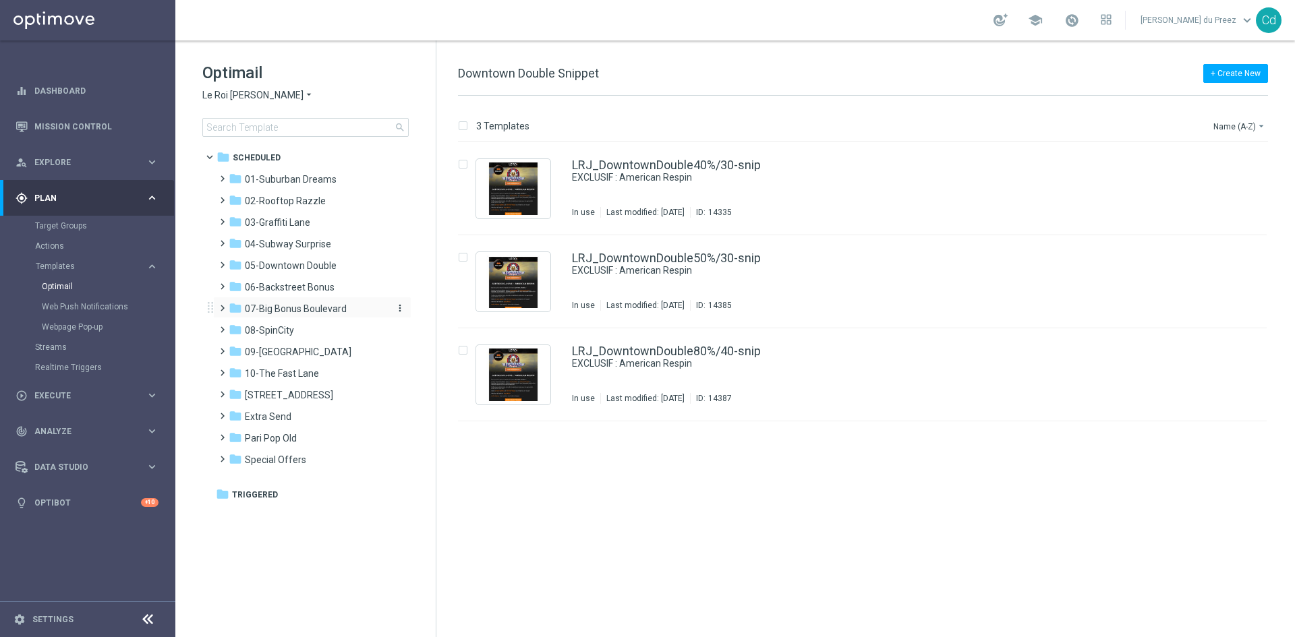
click at [289, 304] on span "07-Big Bonus Boulevard" at bounding box center [296, 309] width 102 height 12
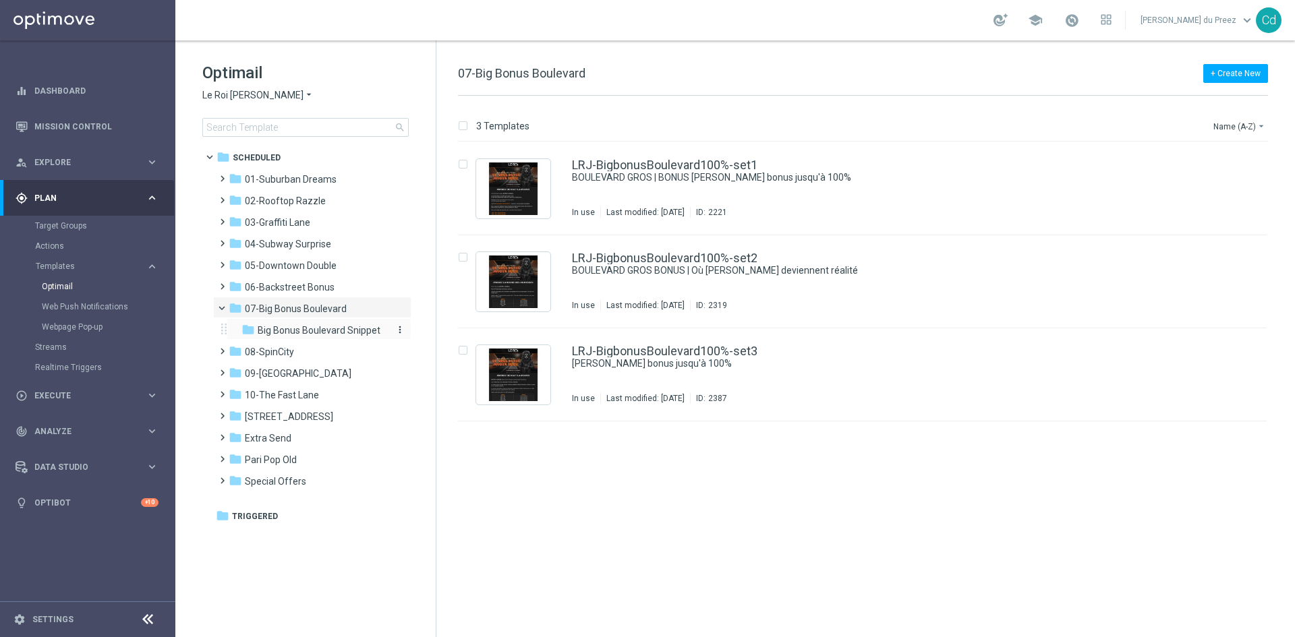
click at [355, 335] on span "Big Bonus Boulevard Snippet" at bounding box center [319, 330] width 123 height 12
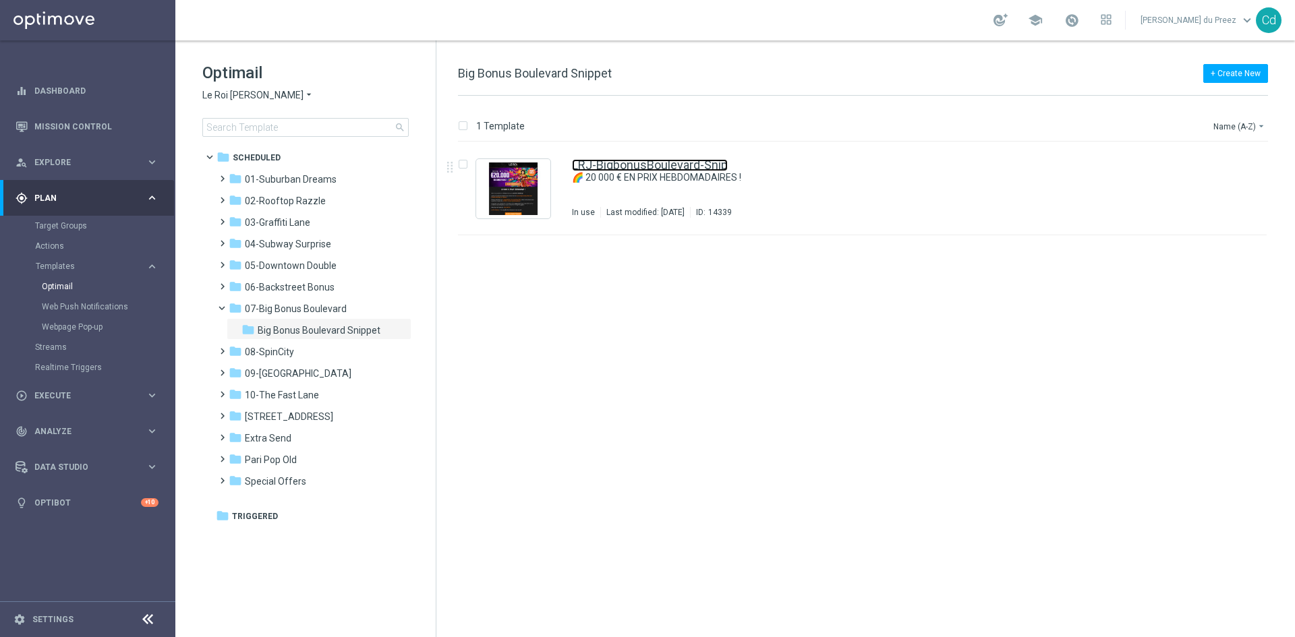
click at [670, 163] on link "LRJ-BigbonusBoulevard-Snip" at bounding box center [650, 165] width 156 height 12
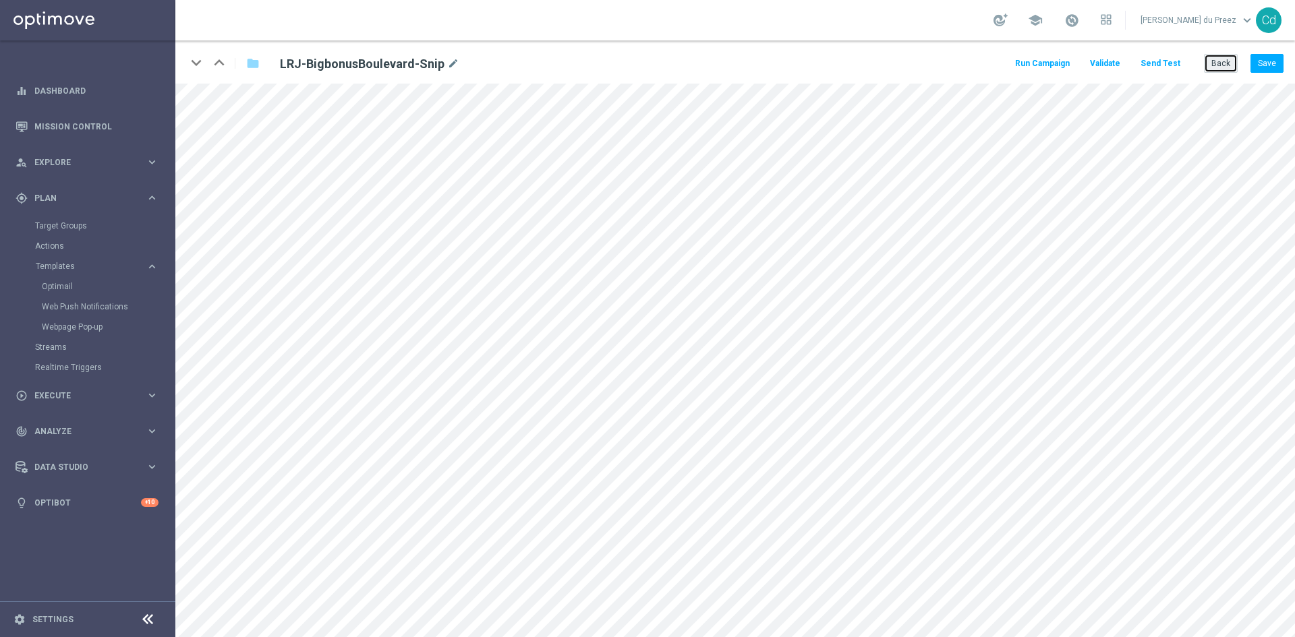
click at [1226, 67] on button "Back" at bounding box center [1221, 63] width 34 height 19
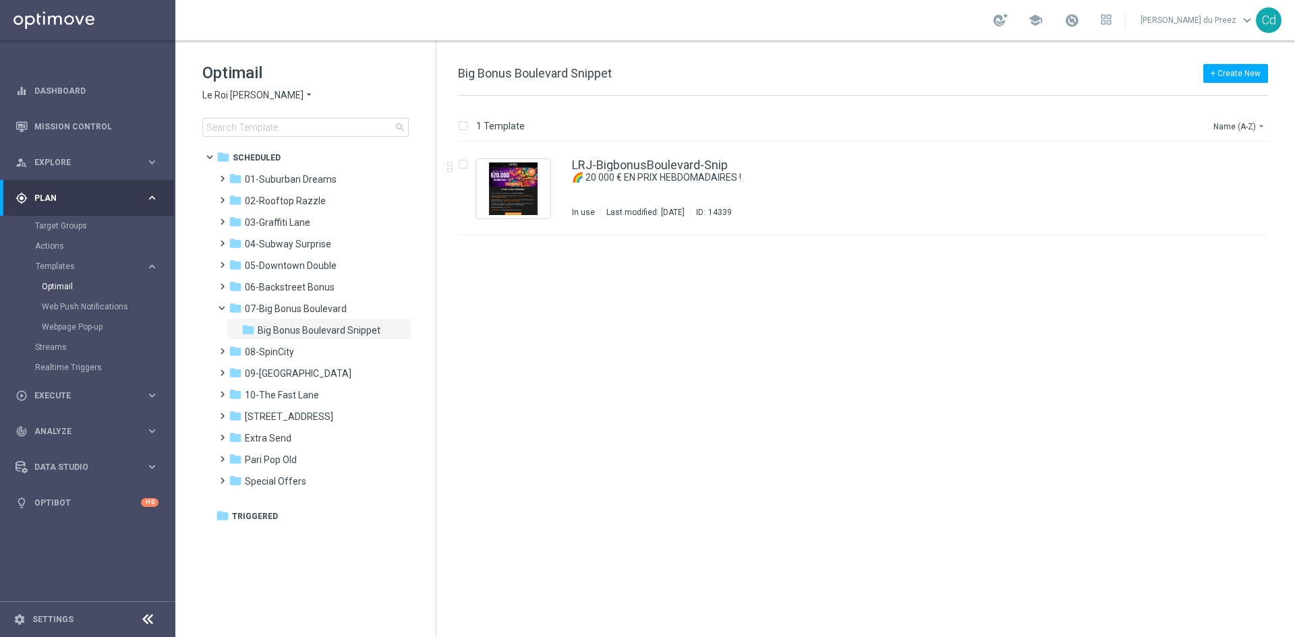
click at [230, 99] on span "Le Roi [PERSON_NAME]" at bounding box center [252, 95] width 101 height 13
click at [0, 0] on span "Casino Joka" at bounding box center [0, 0] width 0 height 0
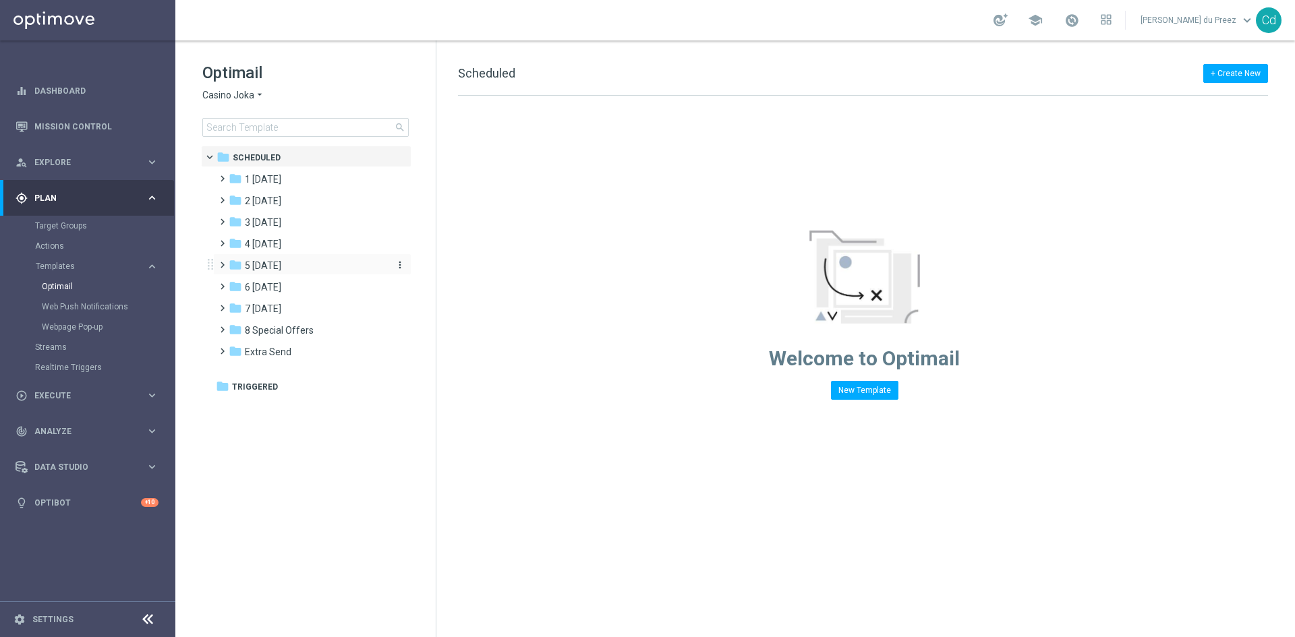
click at [266, 262] on span "5 [DATE]" at bounding box center [263, 266] width 36 height 12
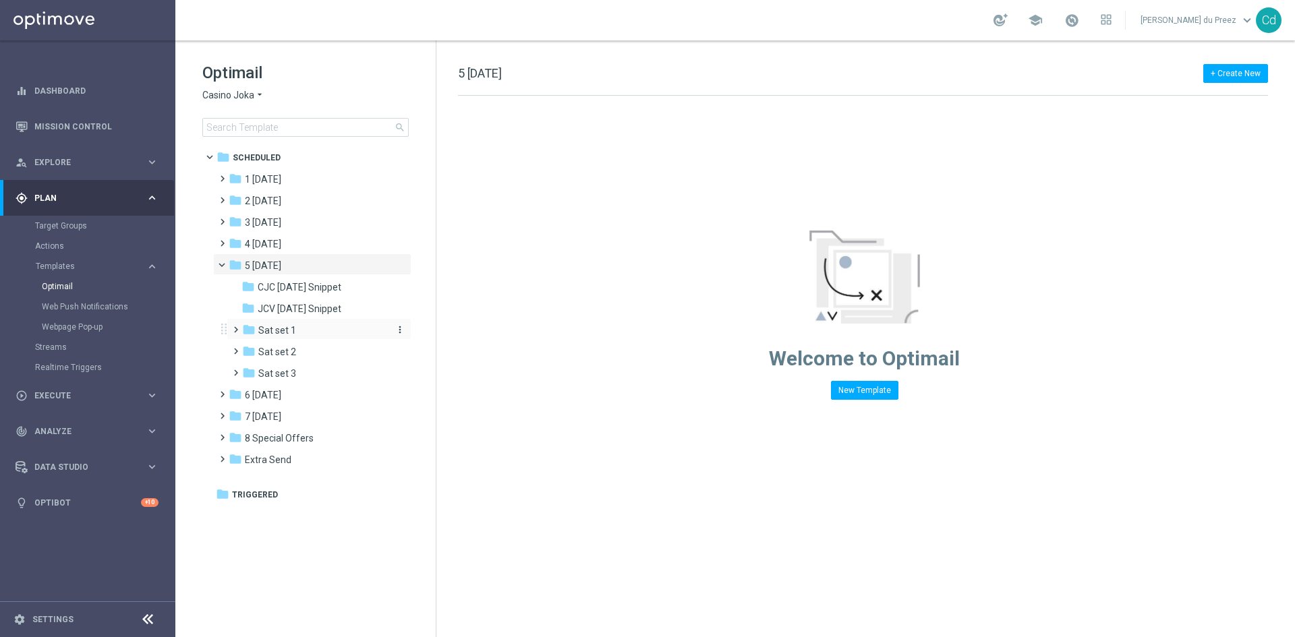
click at [289, 326] on span "Sat set 1" at bounding box center [277, 330] width 38 height 12
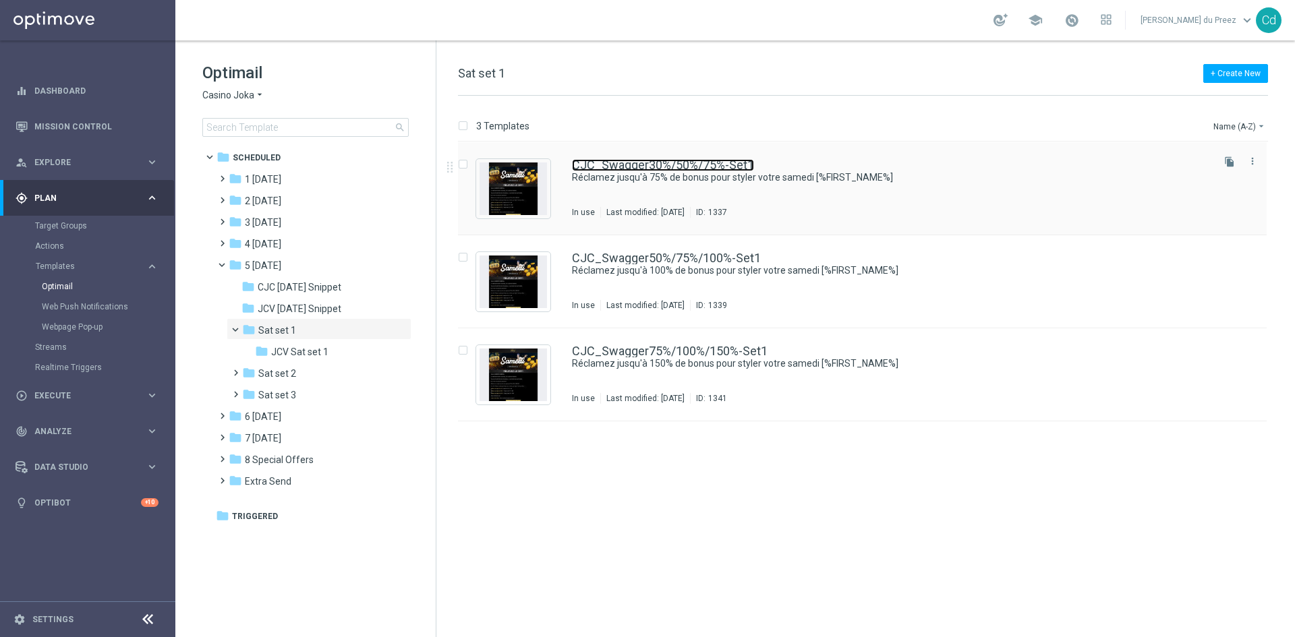
click at [726, 165] on link "CJC_Swagger30%/50%/75%-Set1" at bounding box center [663, 165] width 182 height 12
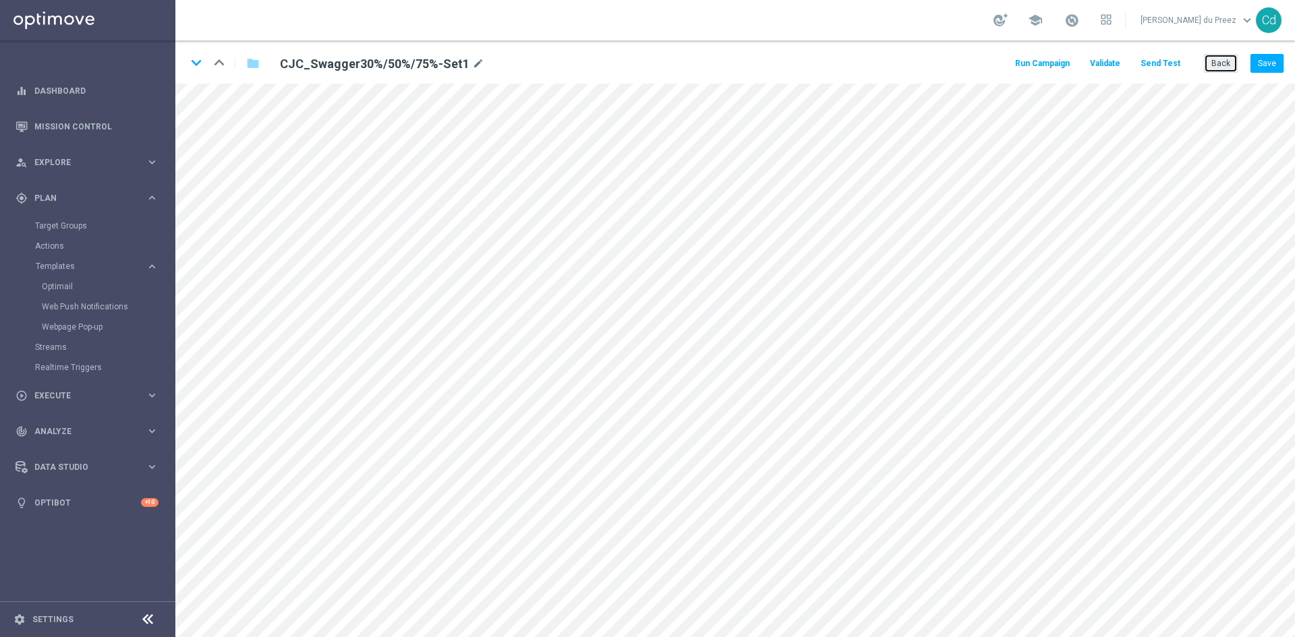
click at [1226, 63] on button "Back" at bounding box center [1221, 63] width 34 height 19
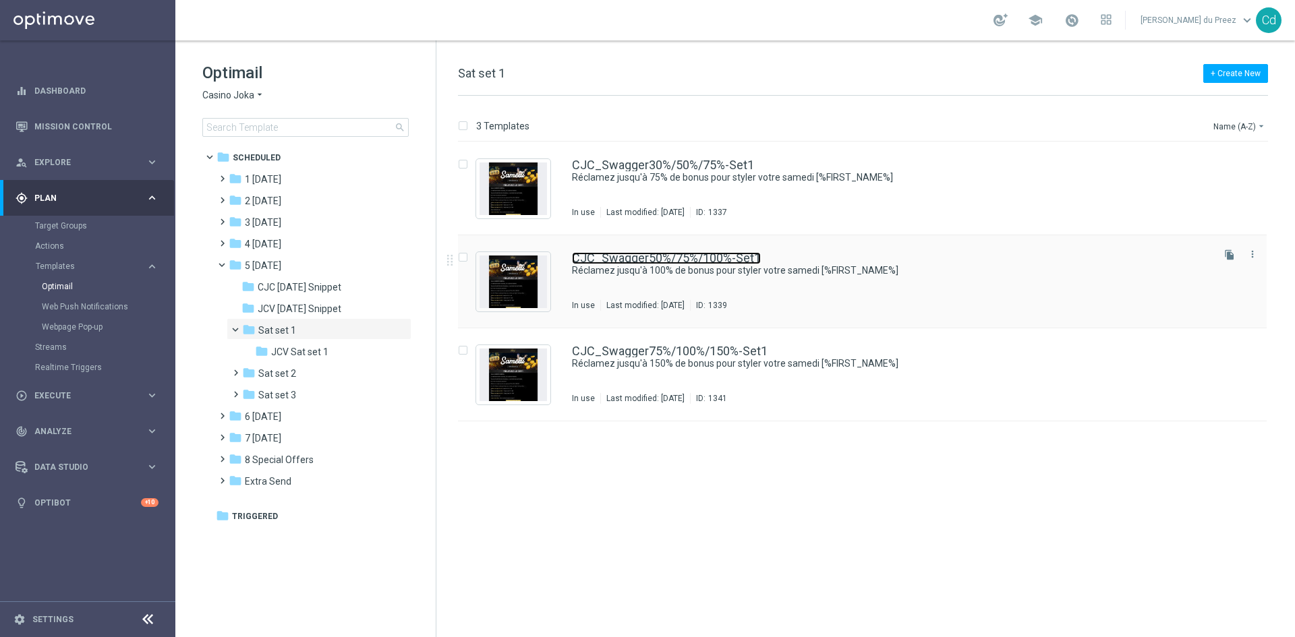
click at [662, 258] on link "CJC_Swagger50%/75%/100%-Set1" at bounding box center [666, 258] width 189 height 12
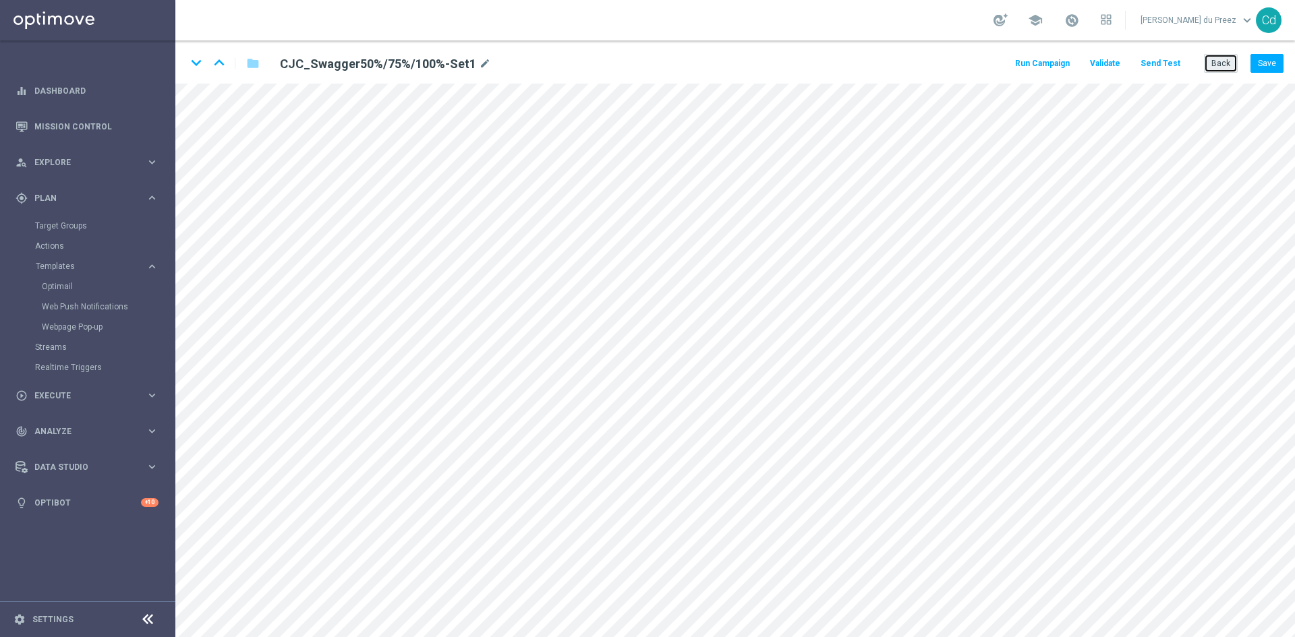
click at [1229, 65] on button "Back" at bounding box center [1221, 63] width 34 height 19
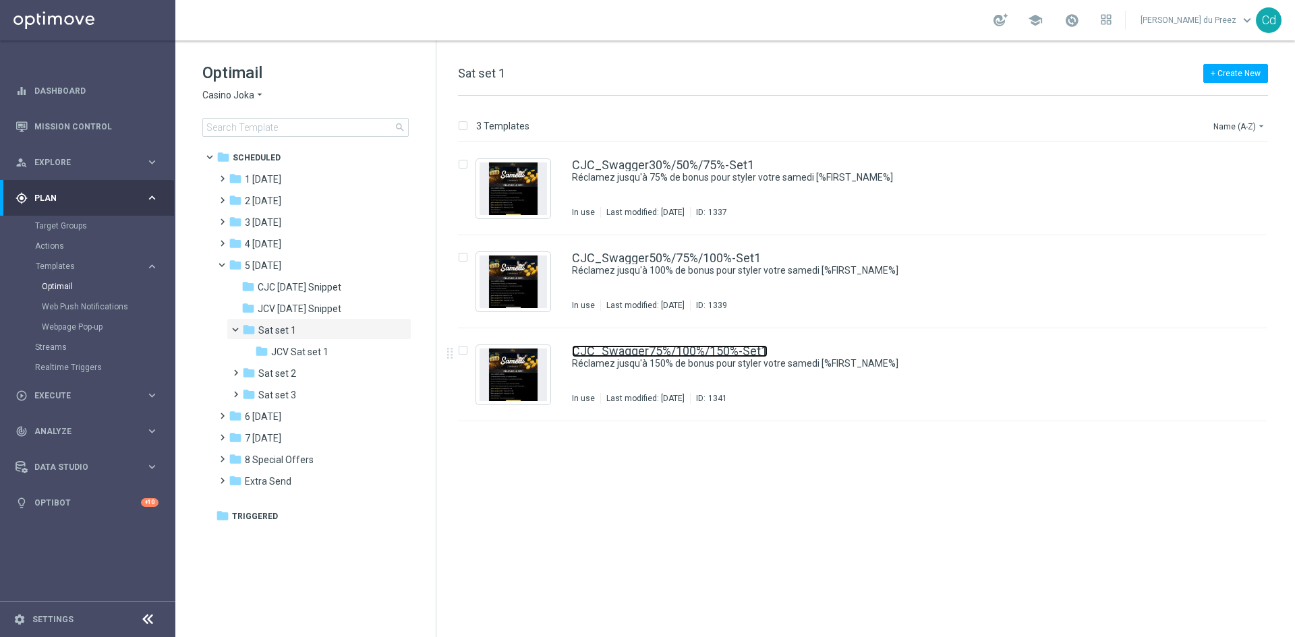
drag, startPoint x: 693, startPoint y: 353, endPoint x: 750, endPoint y: 357, distance: 57.5
click at [693, 353] on link "CJC_Swagger75%/100%/150%-Set1" at bounding box center [670, 351] width 196 height 12
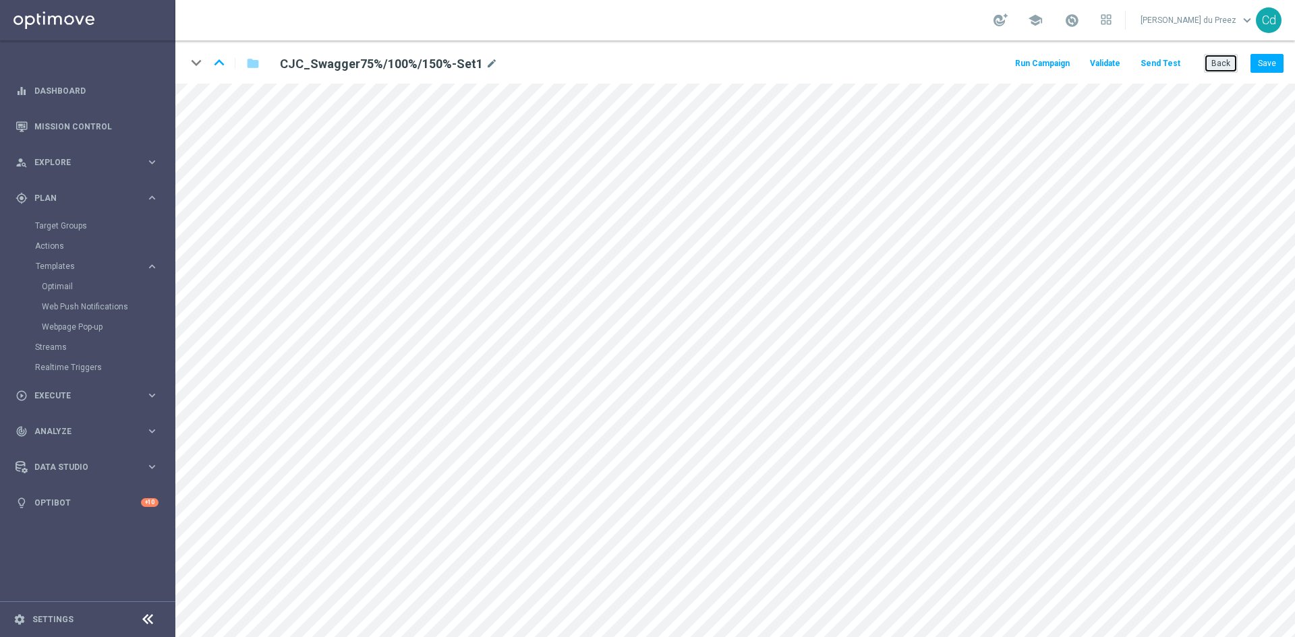
click at [1228, 67] on button "Back" at bounding box center [1221, 63] width 34 height 19
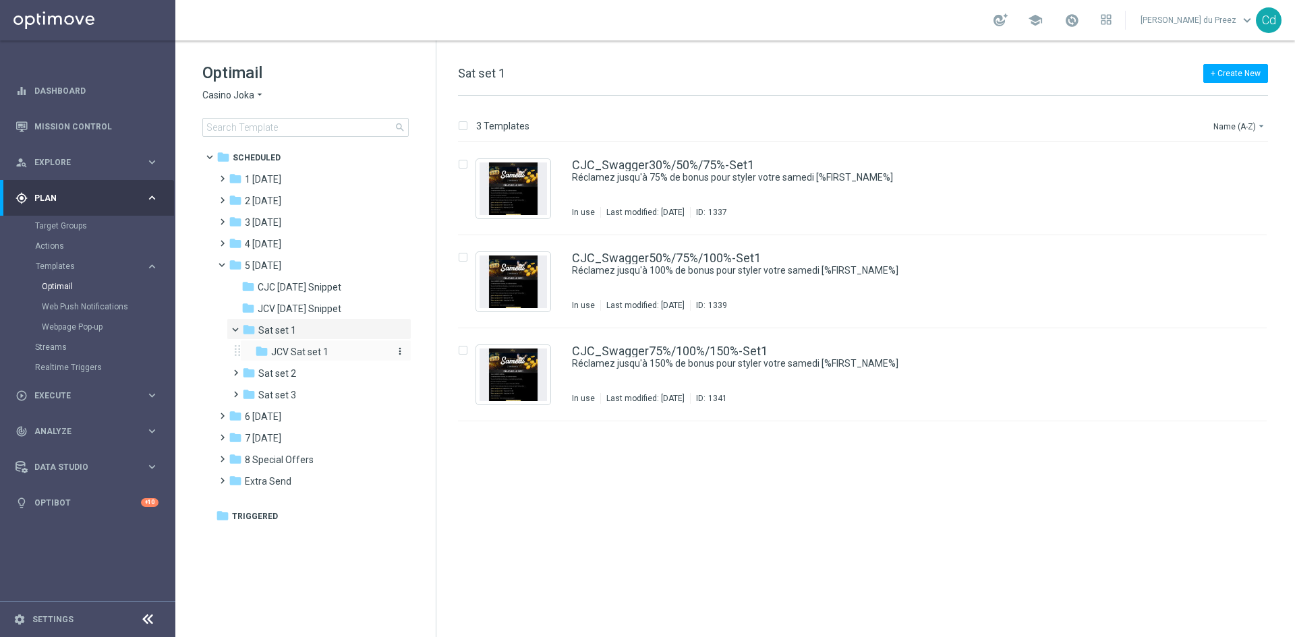
click at [328, 357] on div "folder JCV Sat set 1" at bounding box center [321, 353] width 133 height 16
drag, startPoint x: 691, startPoint y: 157, endPoint x: 701, endPoint y: 162, distance: 11.2
click at [691, 157] on div "JCV_Swagger30%/50%/75%-Set1 Réclamez jusqu'à 75% de bonus pour styler votre sam…" at bounding box center [862, 188] width 809 height 93
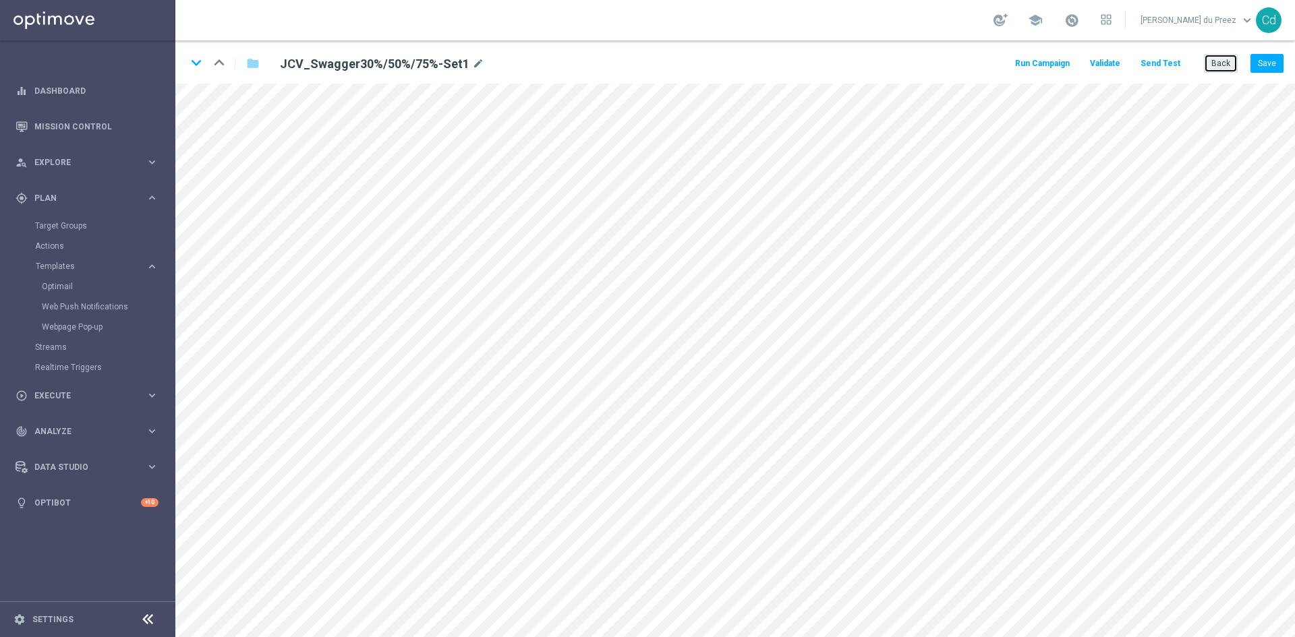
click at [1237, 61] on button "Back" at bounding box center [1221, 63] width 34 height 19
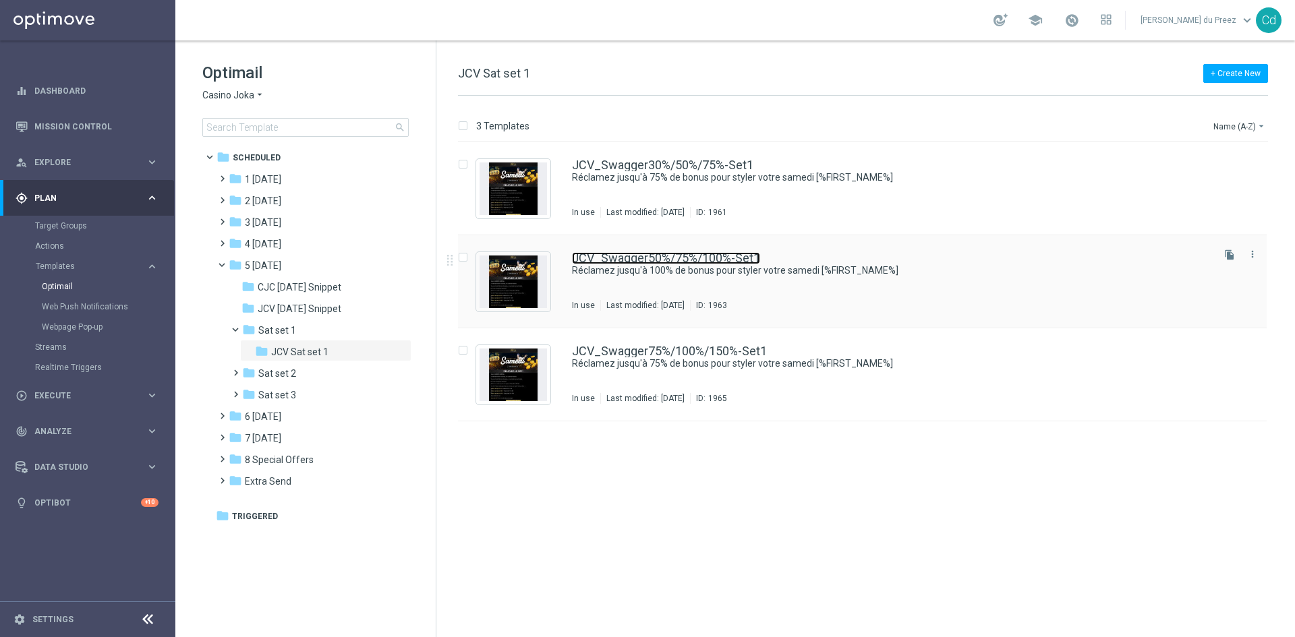
click at [710, 254] on link "JCV_Swagger50%/75%/100%-Set1" at bounding box center [666, 258] width 188 height 12
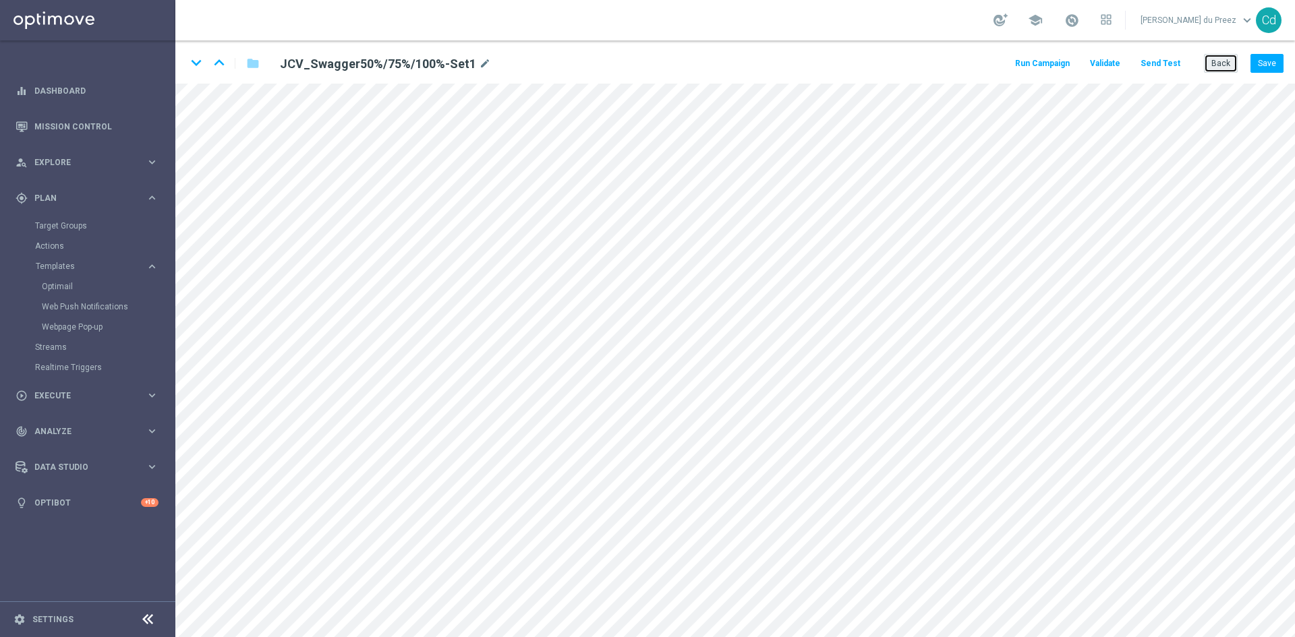
click at [1224, 65] on button "Back" at bounding box center [1221, 63] width 34 height 19
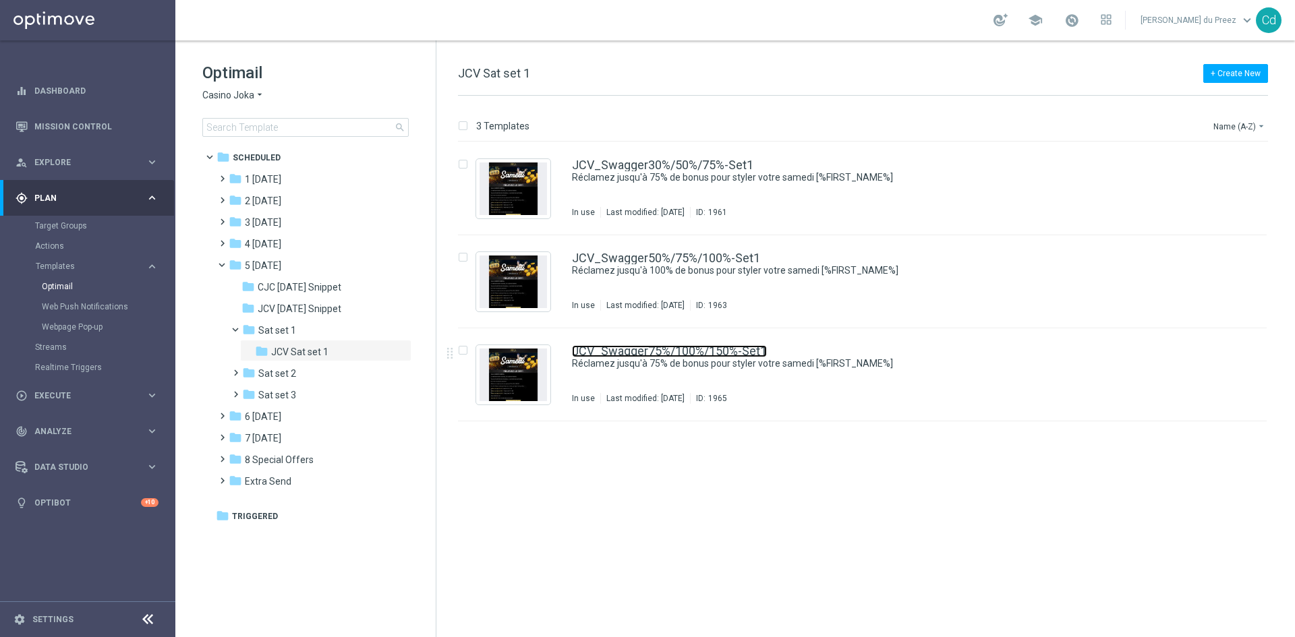
drag, startPoint x: 723, startPoint y: 351, endPoint x: 789, endPoint y: 353, distance: 66.2
click at [723, 351] on link "JCV_Swagger75%/100%/150%-Set1" at bounding box center [669, 351] width 195 height 12
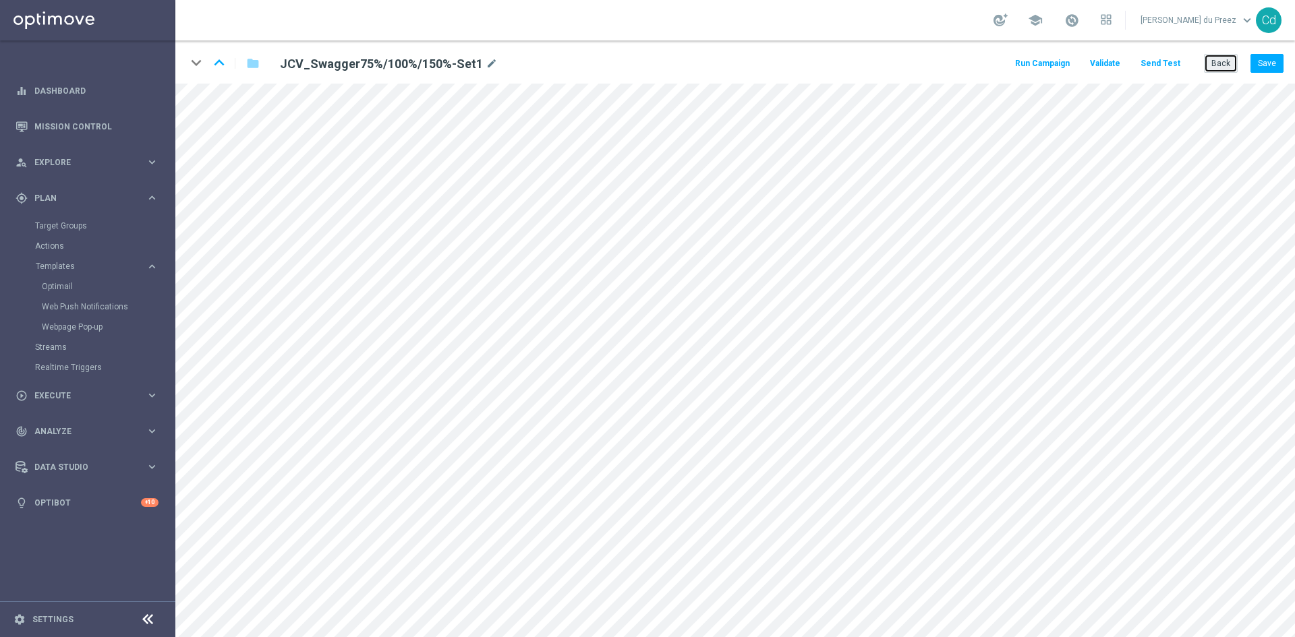
click at [1223, 63] on button "Back" at bounding box center [1221, 63] width 34 height 19
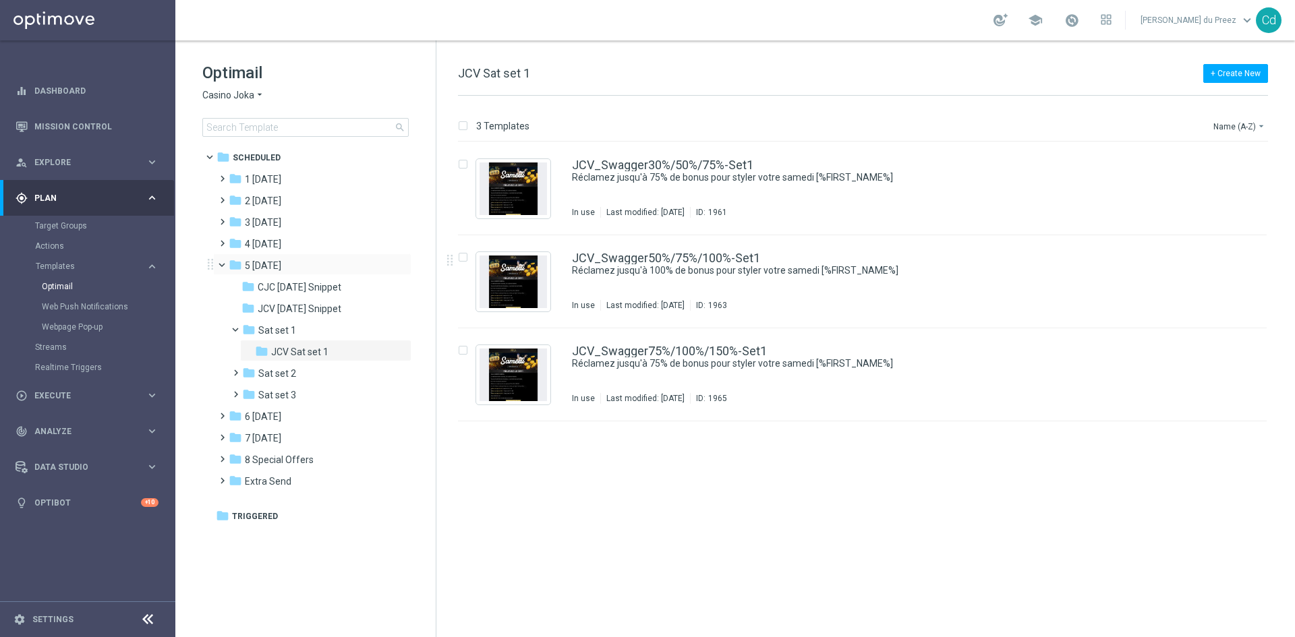
click at [225, 264] on span at bounding box center [227, 262] width 5 height 6
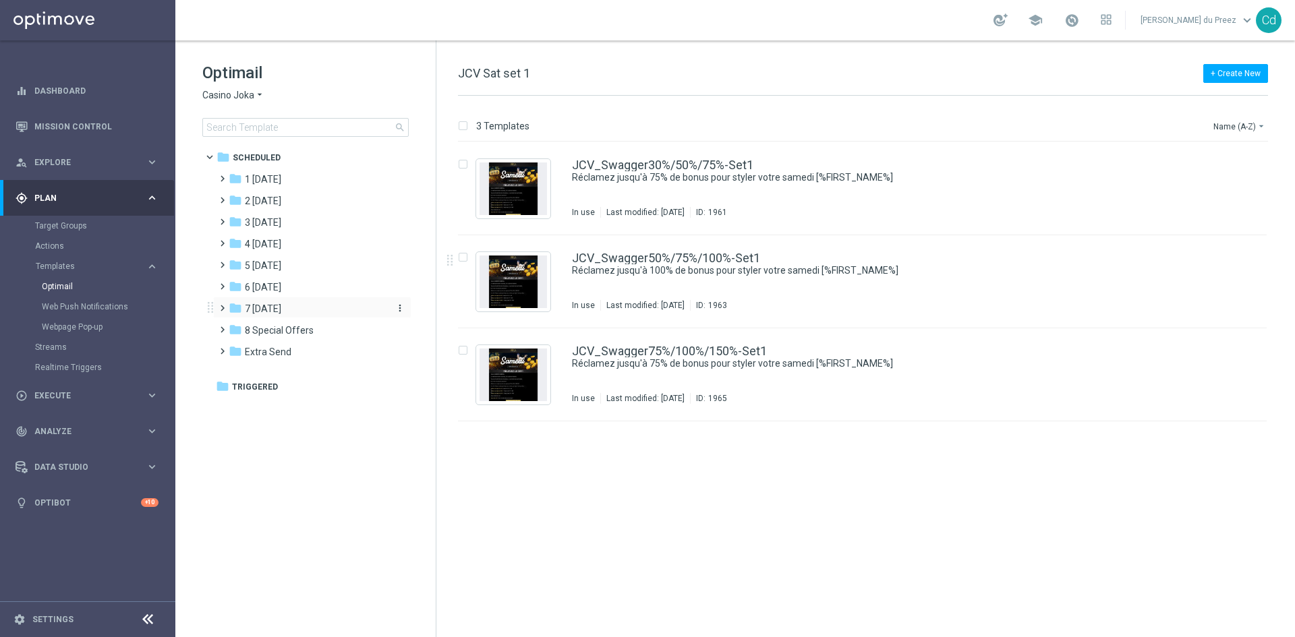
click at [270, 312] on span "7 [DATE]" at bounding box center [263, 309] width 36 height 12
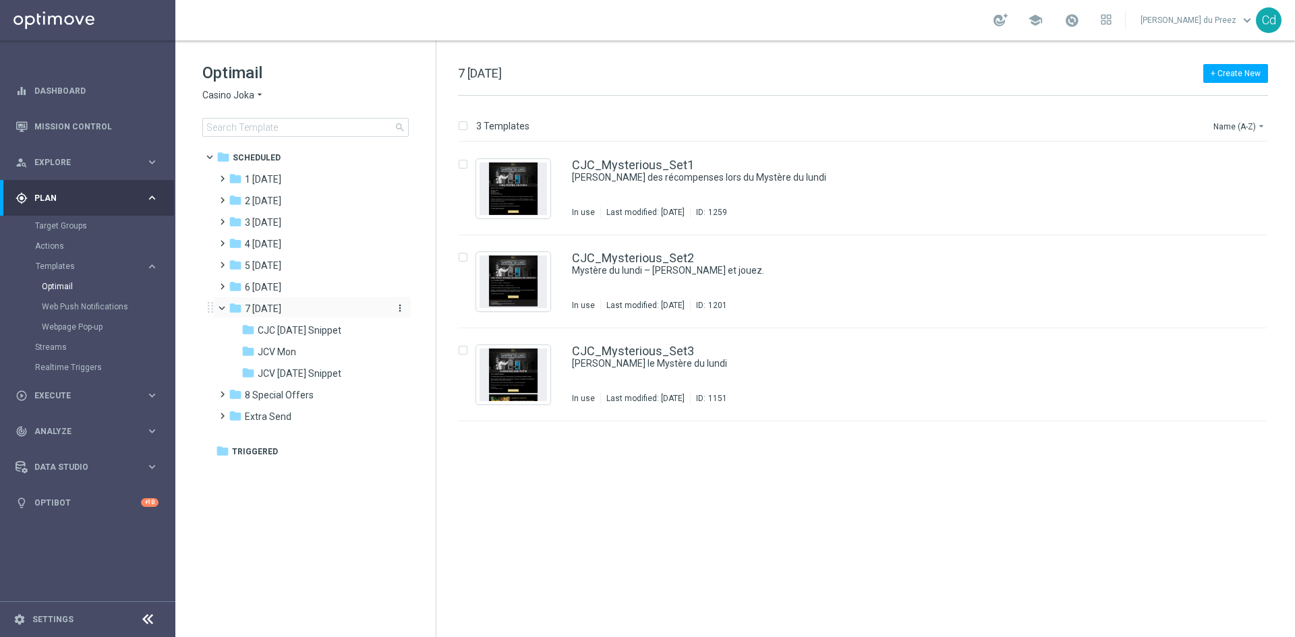
click at [268, 307] on span "7 [DATE]" at bounding box center [263, 309] width 36 height 12
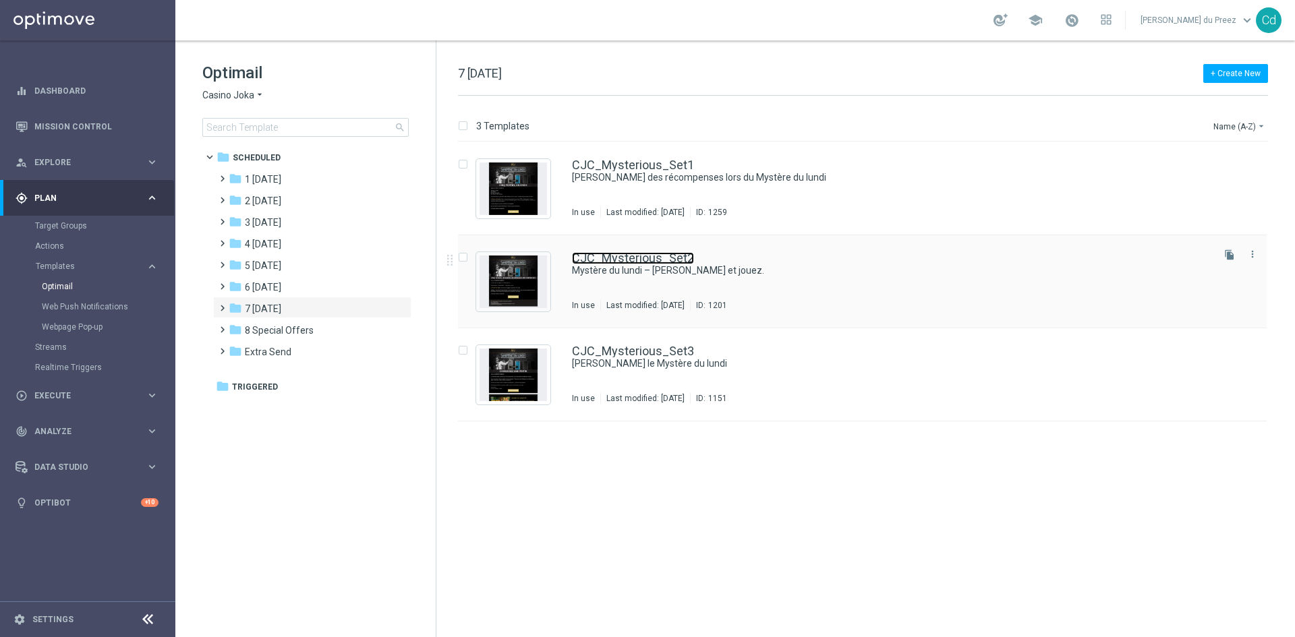
click at [660, 254] on link "CJC_Mysterious_Set2" at bounding box center [633, 258] width 122 height 12
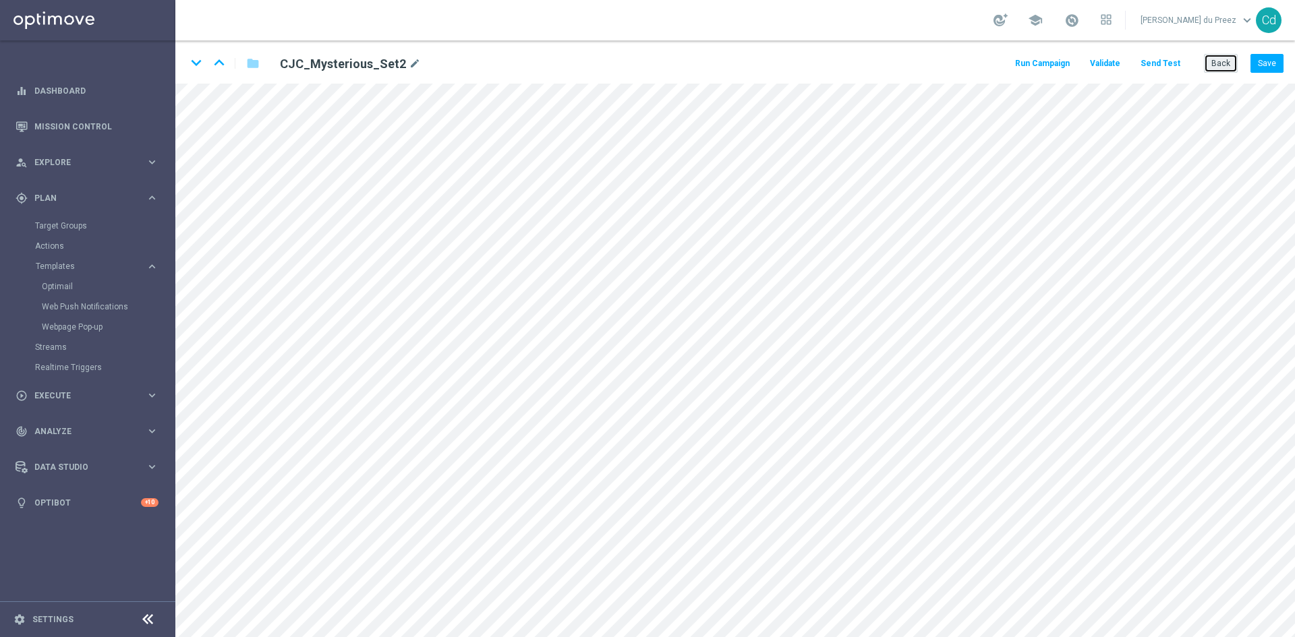
click at [1234, 64] on button "Back" at bounding box center [1221, 63] width 34 height 19
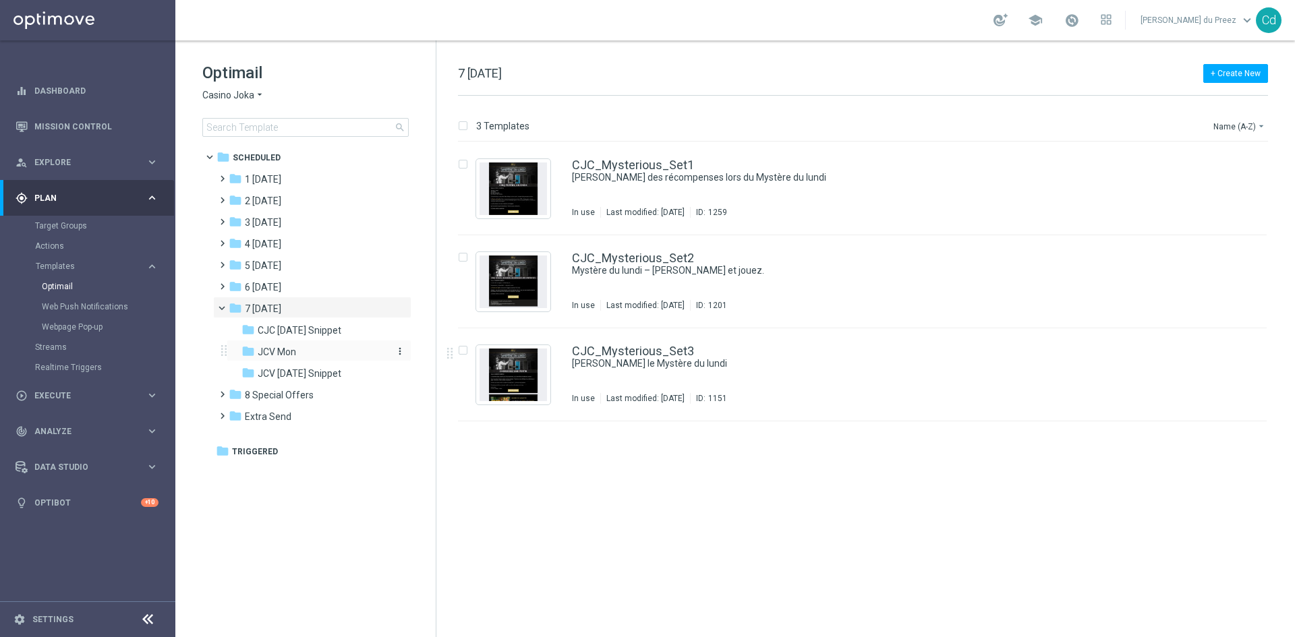
click at [285, 349] on span "JCV Mon" at bounding box center [277, 352] width 38 height 12
click at [663, 258] on link "JCV_Mysterious_Set2" at bounding box center [632, 258] width 121 height 12
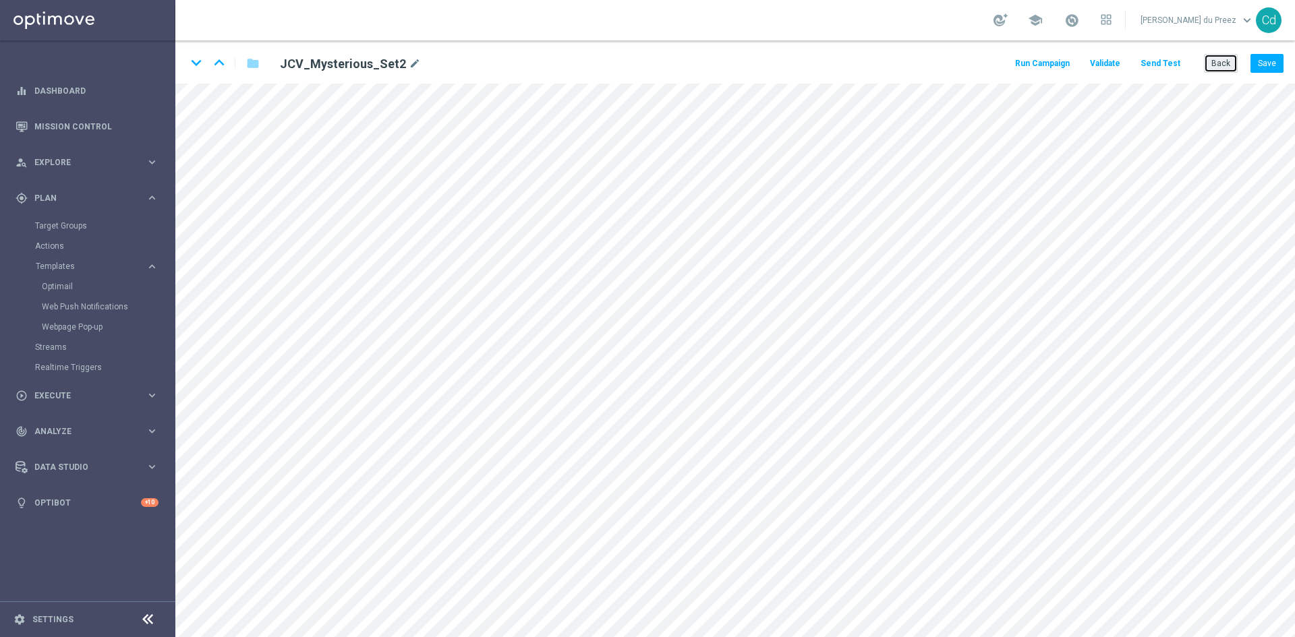
drag, startPoint x: 1221, startPoint y: 59, endPoint x: 1140, endPoint y: 77, distance: 82.8
click at [1221, 59] on button "Back" at bounding box center [1221, 63] width 34 height 19
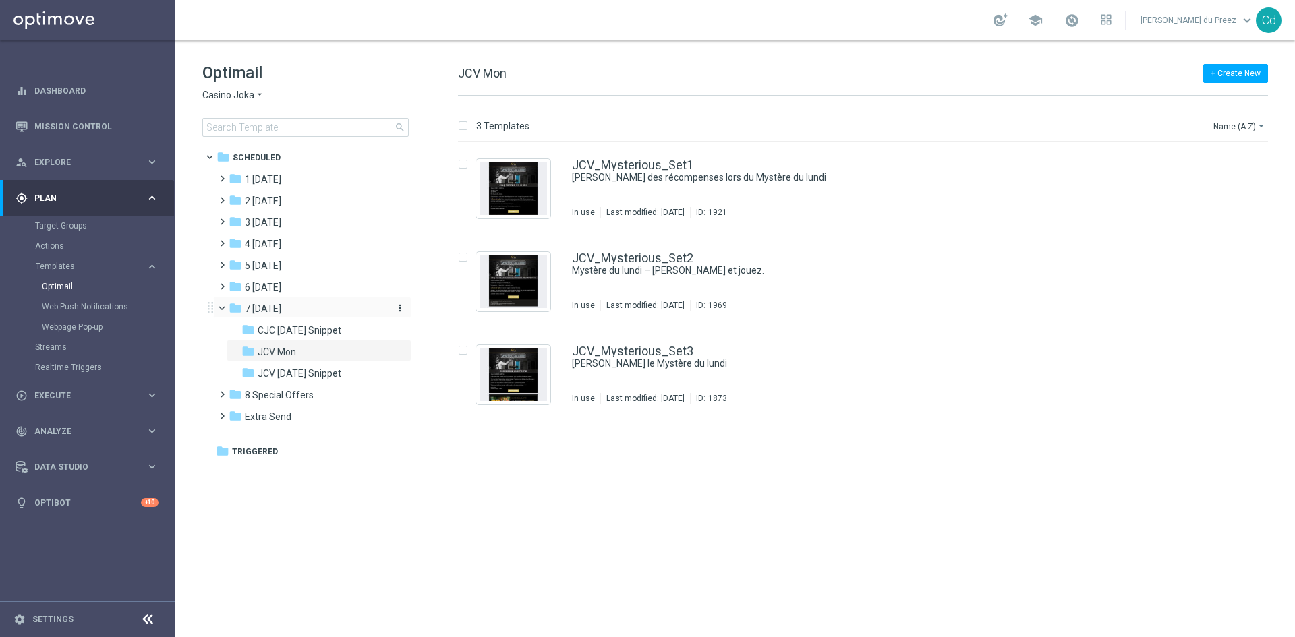
click at [269, 310] on span "7 [DATE]" at bounding box center [263, 309] width 36 height 12
click at [667, 258] on link "CJC_Mysterious_Set2" at bounding box center [633, 258] width 122 height 12
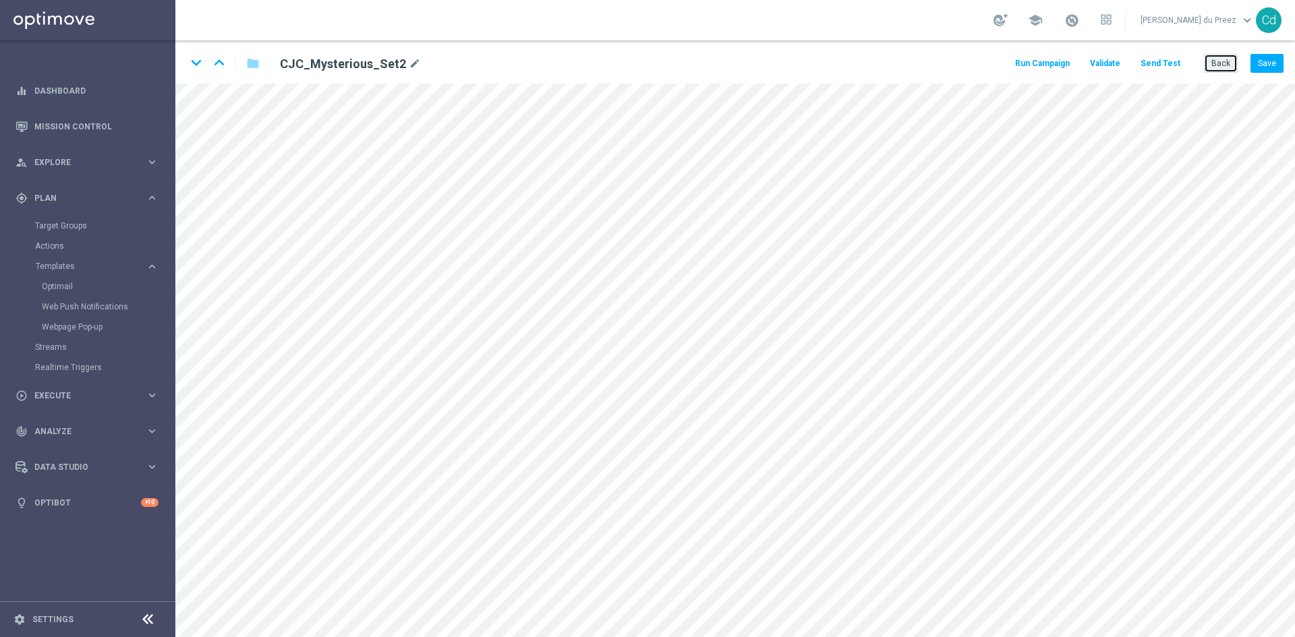
click at [1218, 65] on button "Back" at bounding box center [1221, 63] width 34 height 19
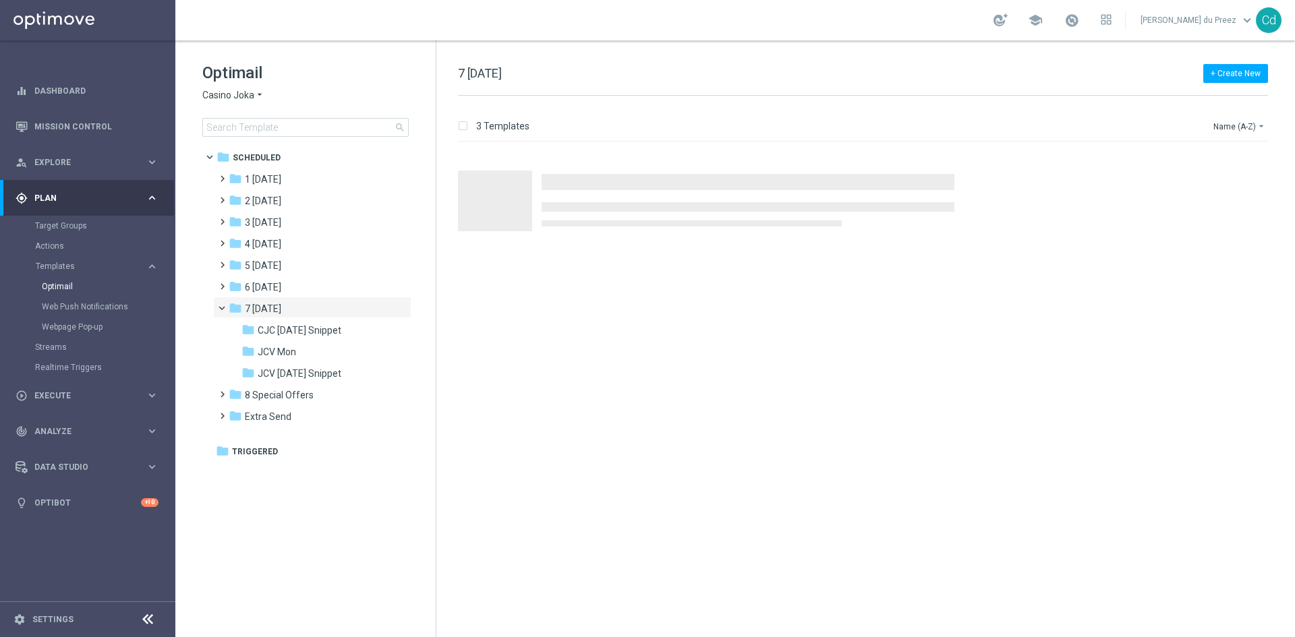
click at [229, 92] on span "Casino Joka" at bounding box center [228, 95] width 52 height 13
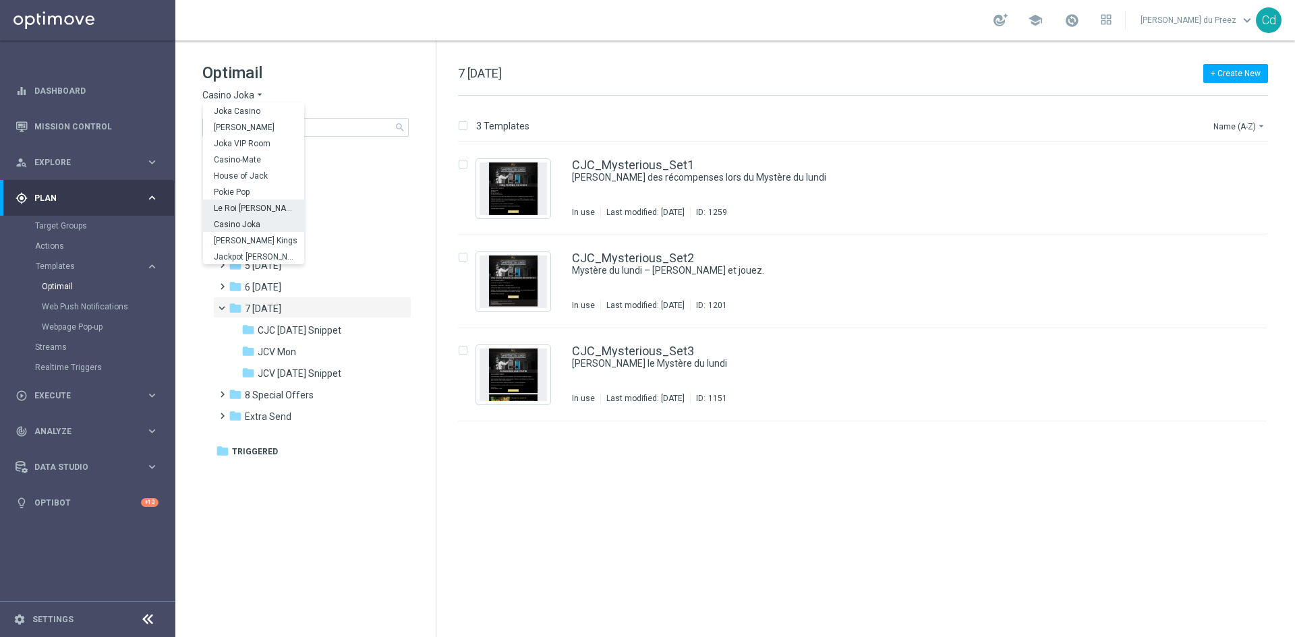
click at [0, 0] on span "Le Roi [PERSON_NAME]" at bounding box center [0, 0] width 0 height 0
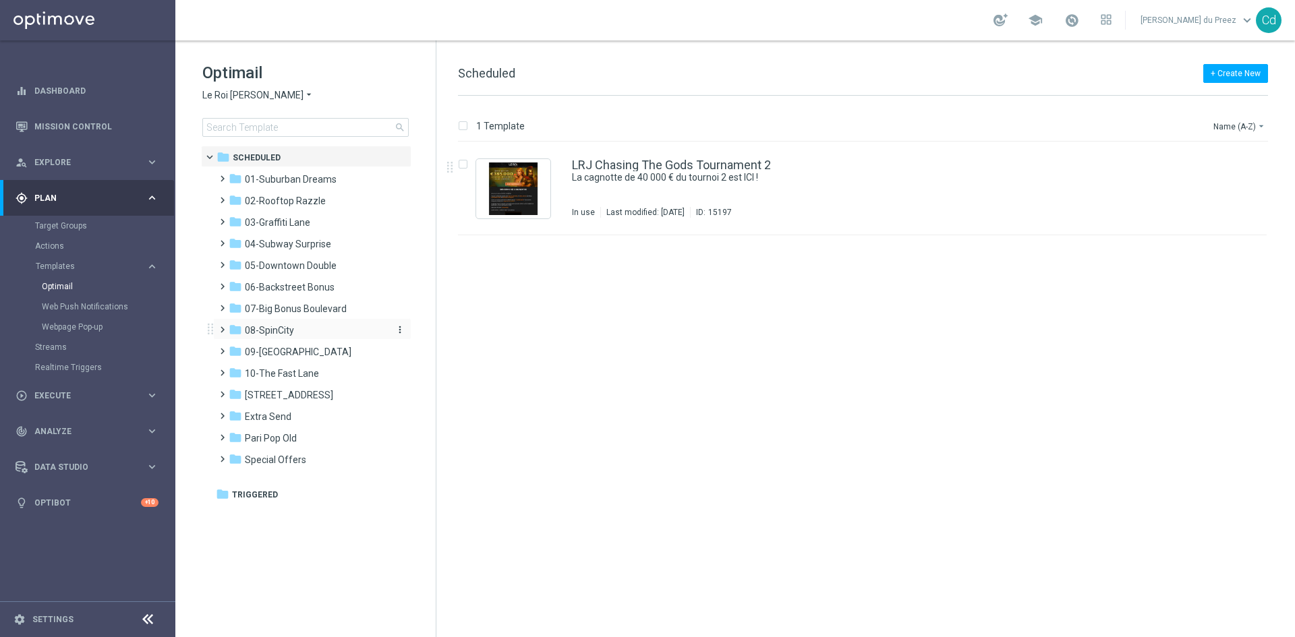
click at [280, 324] on span "08-SpinCity" at bounding box center [269, 330] width 49 height 12
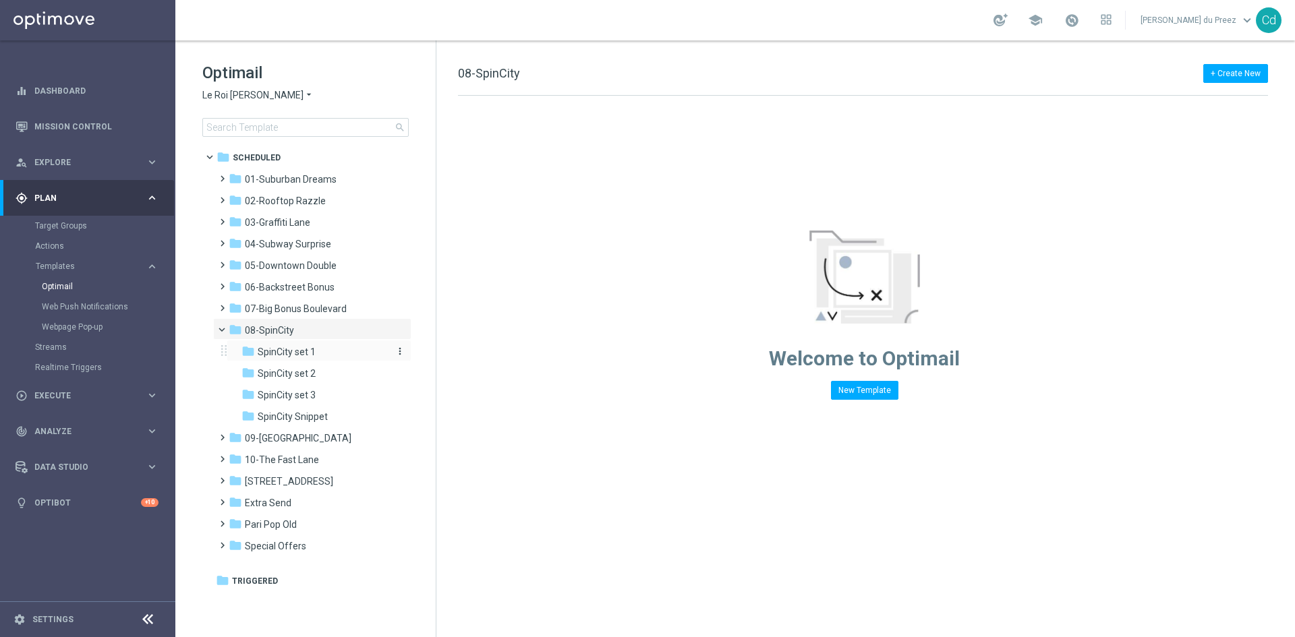
click at [295, 352] on span "SpinCity set 1" at bounding box center [287, 352] width 58 height 12
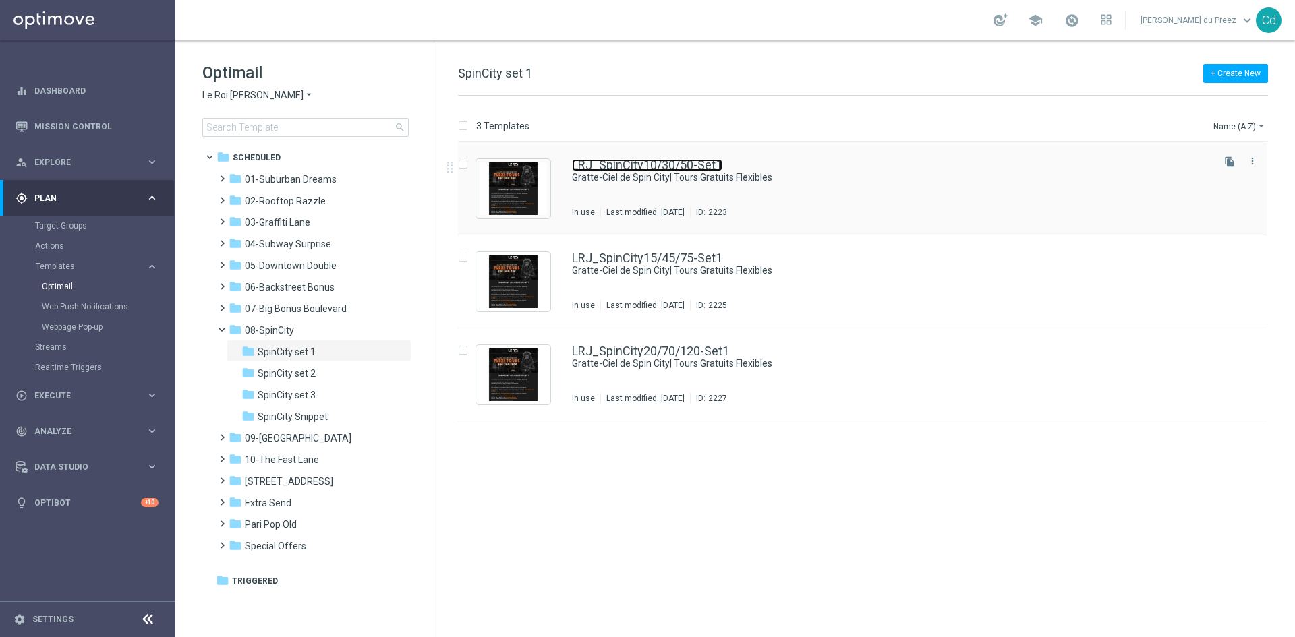
click at [676, 165] on link "LRJ_SpinCity10/30/50-Set1" at bounding box center [647, 165] width 150 height 12
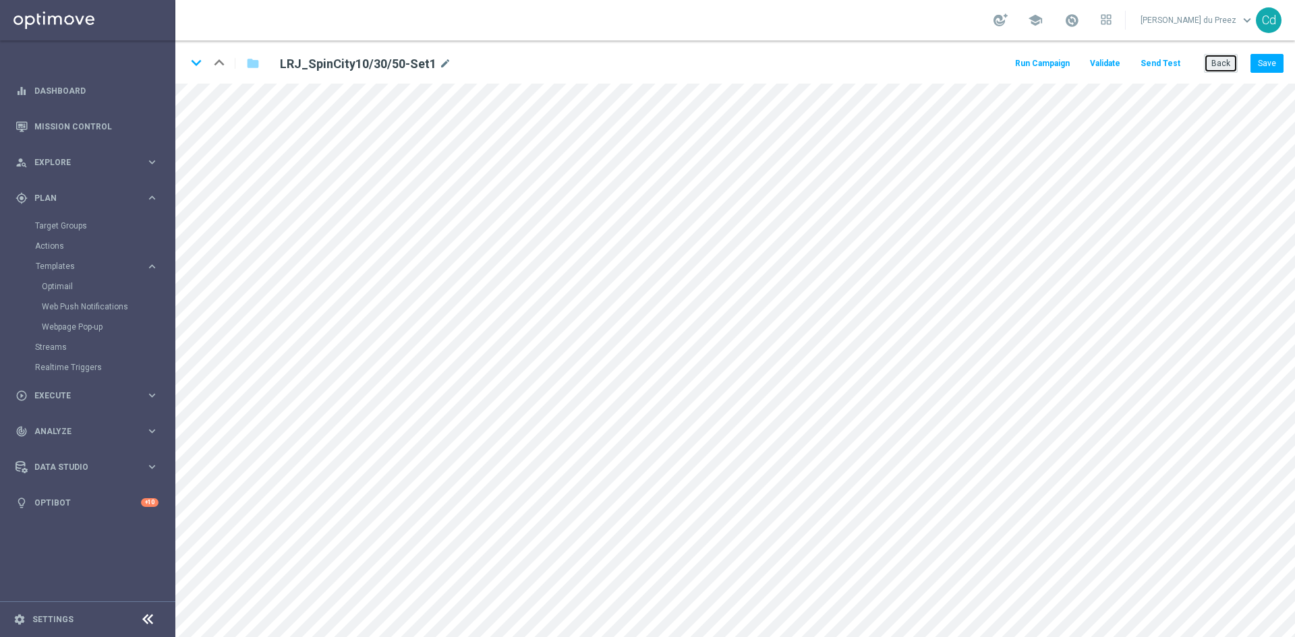
click at [1223, 63] on button "Back" at bounding box center [1221, 63] width 34 height 19
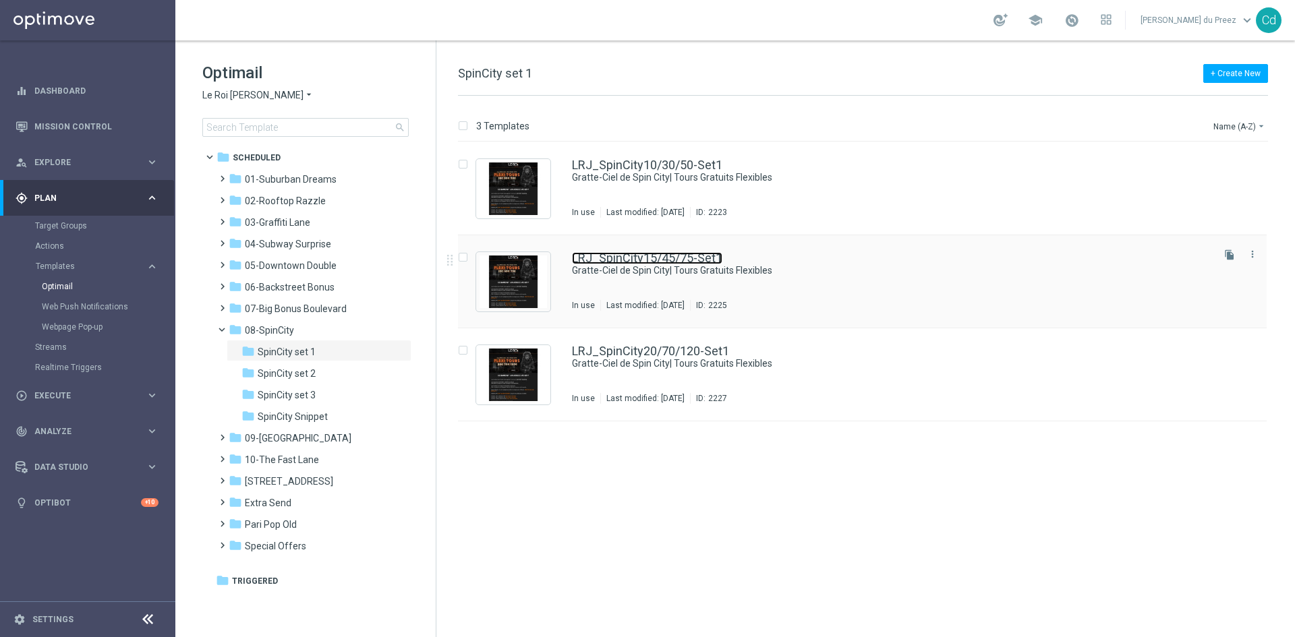
click at [625, 258] on link "LRJ_SpinCity15/45/75-Set1" at bounding box center [647, 258] width 150 height 12
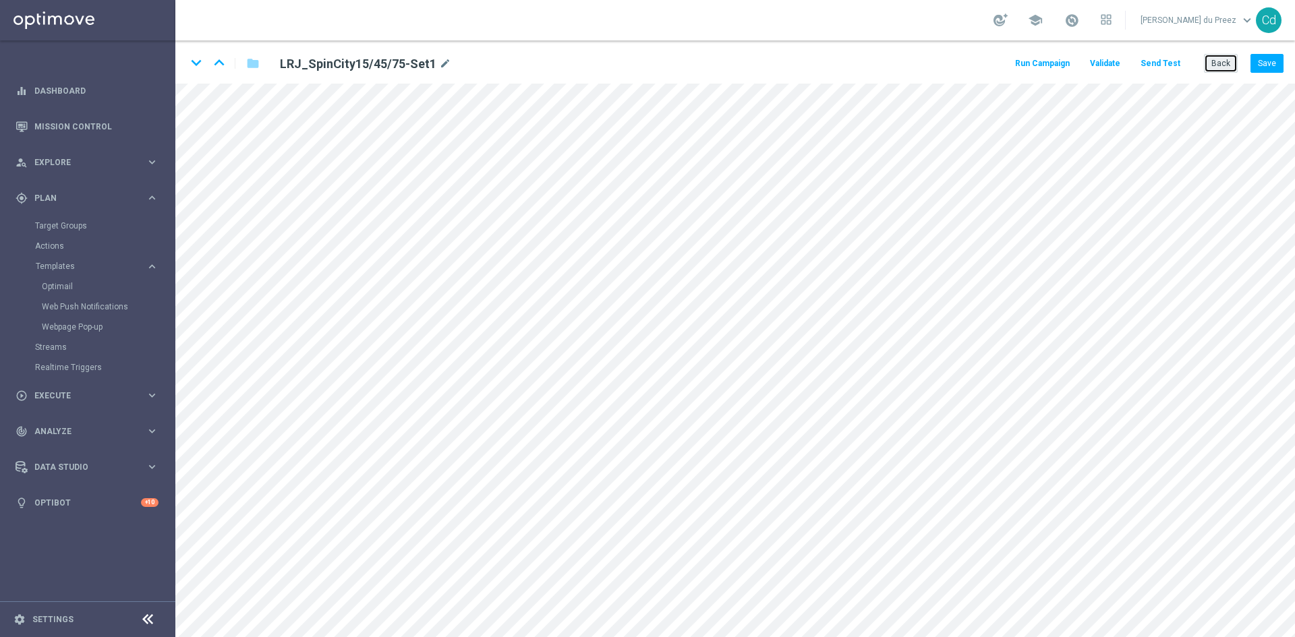
click at [1226, 64] on button "Back" at bounding box center [1221, 63] width 34 height 19
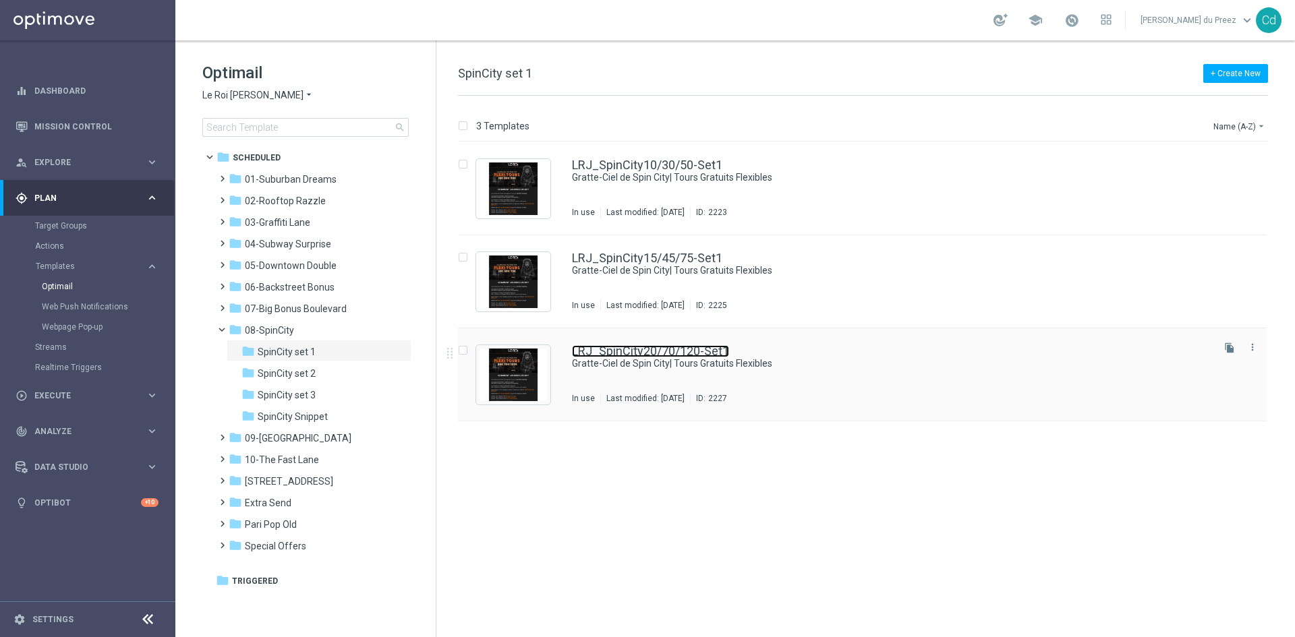
click at [676, 351] on link "LRJ_SpinCity20/70/120-Set1" at bounding box center [650, 351] width 157 height 12
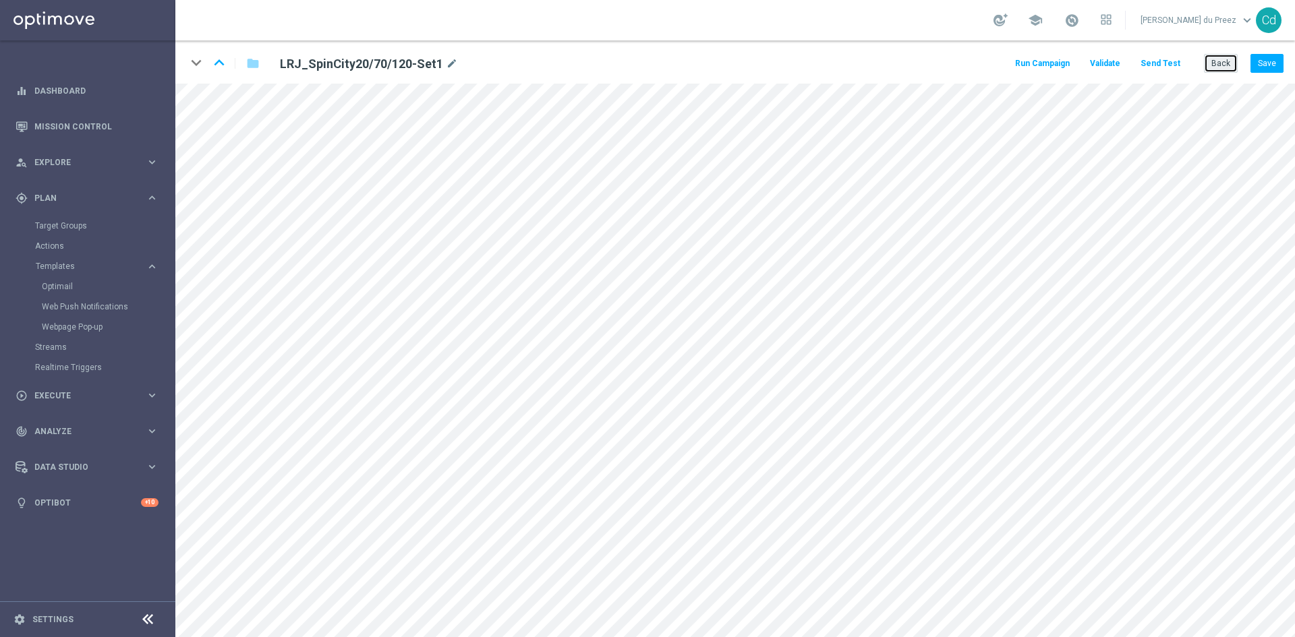
click at [1220, 62] on button "Back" at bounding box center [1221, 63] width 34 height 19
